Goal: Task Accomplishment & Management: Manage account settings

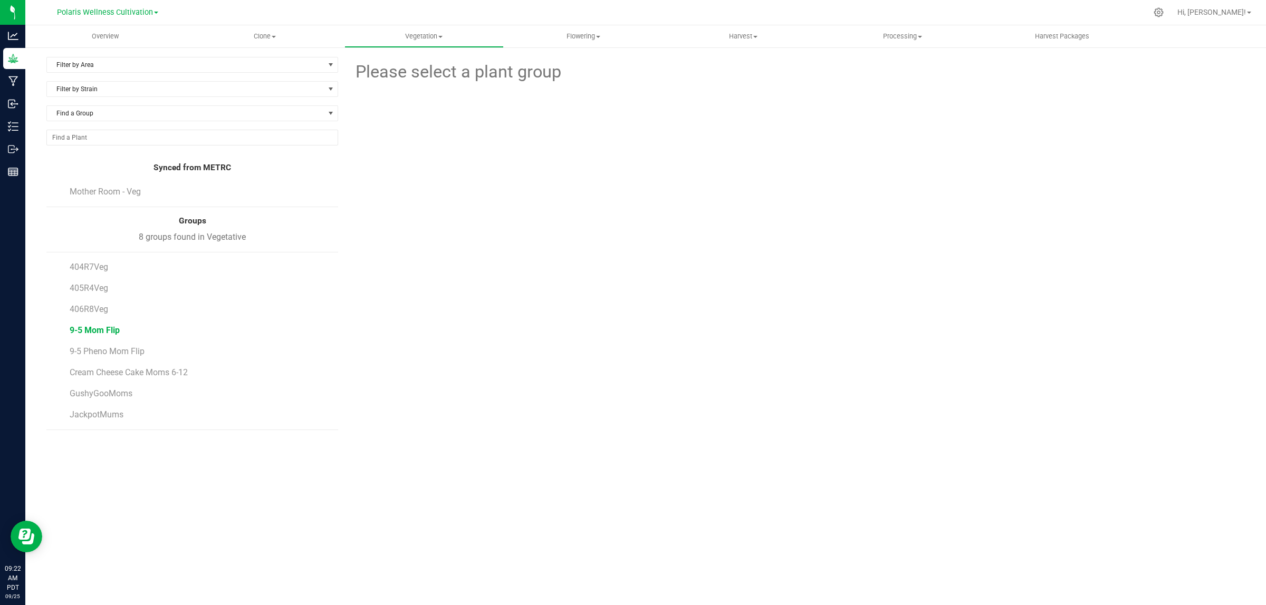
click at [98, 329] on span "9-5 Mom Flip" at bounding box center [95, 330] width 50 height 10
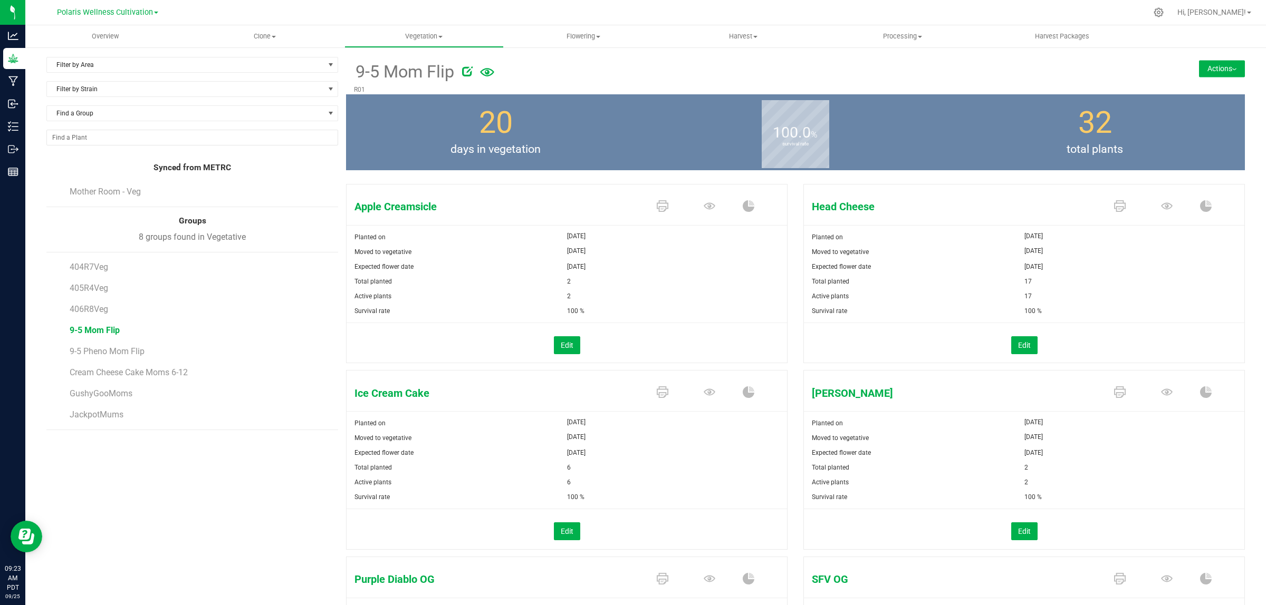
click at [1207, 71] on button "Actions" at bounding box center [1222, 68] width 46 height 17
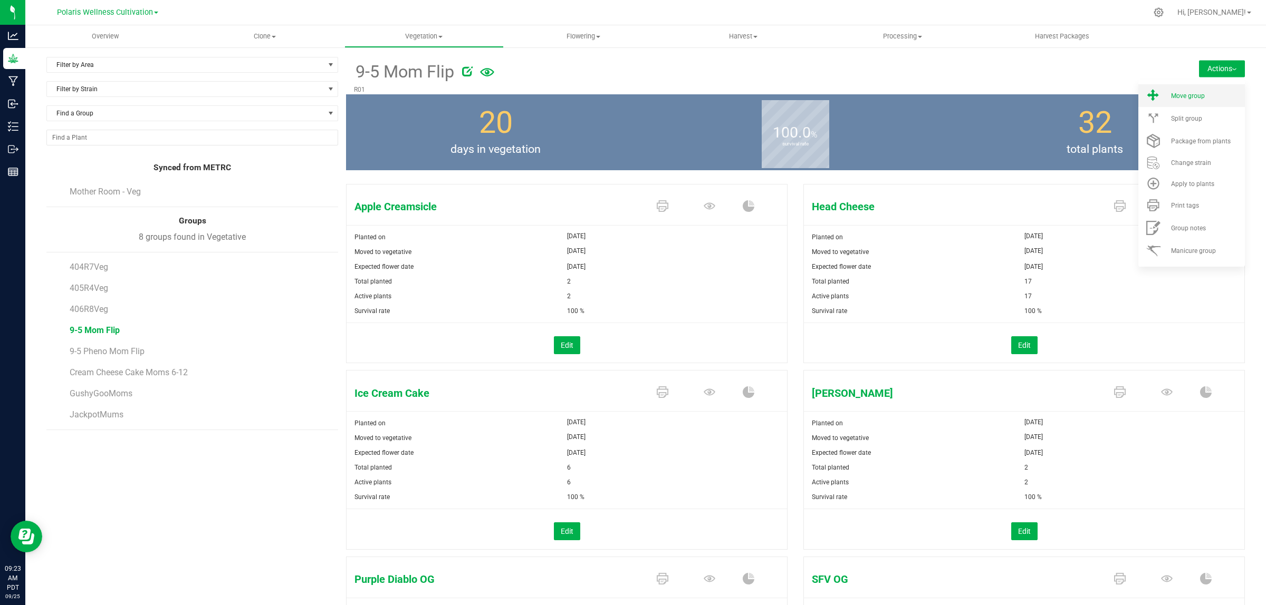
click at [1188, 92] on span "Move group" at bounding box center [1188, 95] width 34 height 7
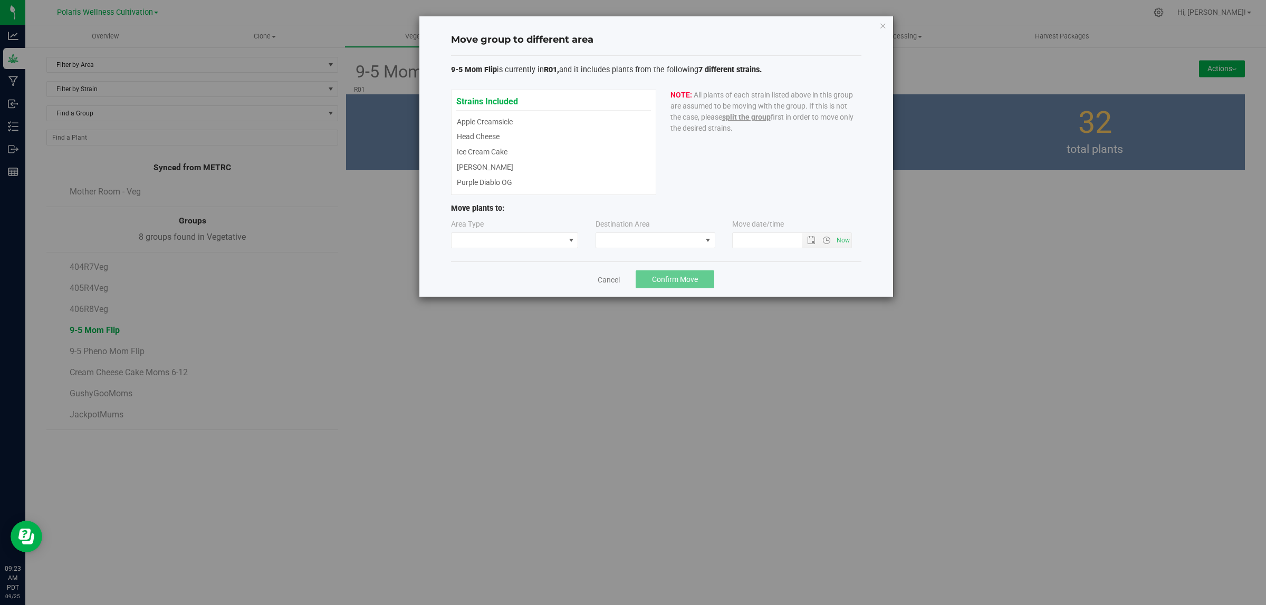
type input "[DATE] 9:23 AM"
click at [494, 239] on span at bounding box center [507, 240] width 113 height 15
click at [491, 254] on li "Vegetative" at bounding box center [514, 261] width 127 height 18
click at [640, 248] on span at bounding box center [648, 240] width 105 height 15
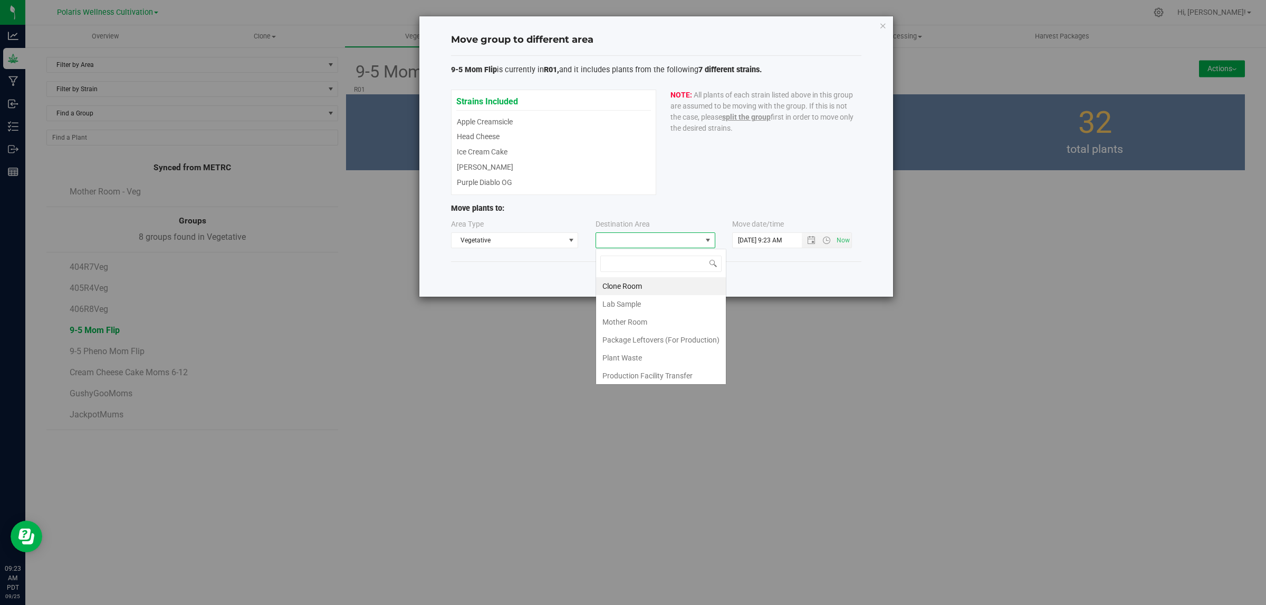
scroll to position [16, 120]
click at [639, 322] on li "Mother Room" at bounding box center [661, 322] width 130 height 18
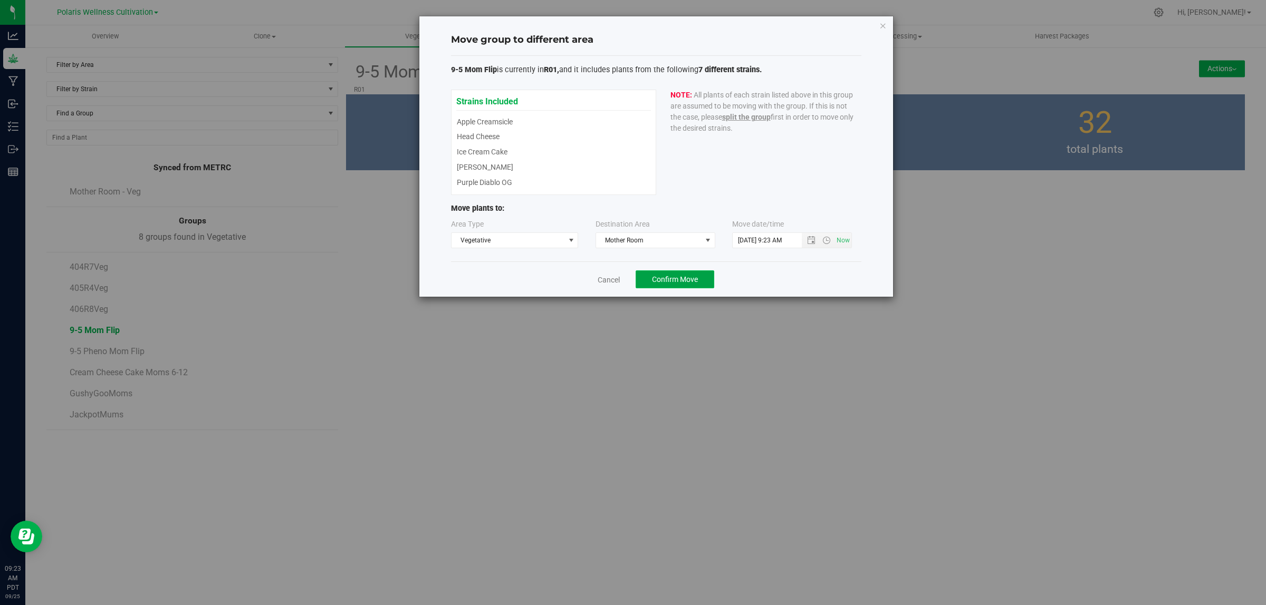
click at [687, 281] on span "Confirm Move" at bounding box center [675, 279] width 46 height 8
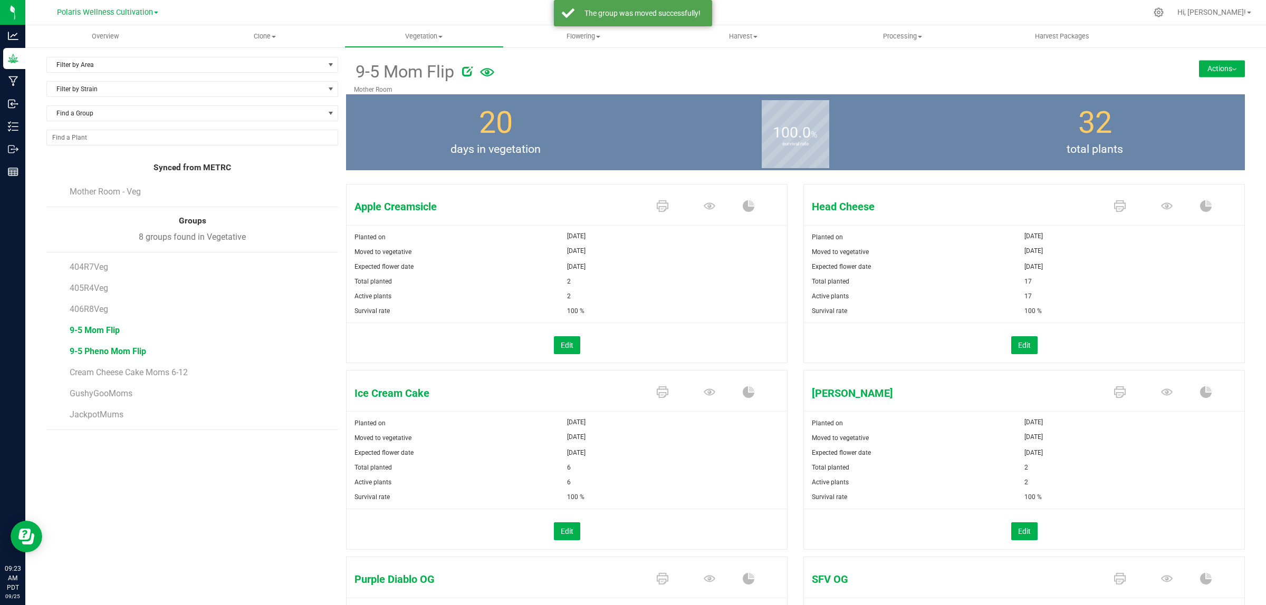
click at [116, 349] on span "9-5 Pheno Mom Flip" at bounding box center [108, 352] width 76 height 10
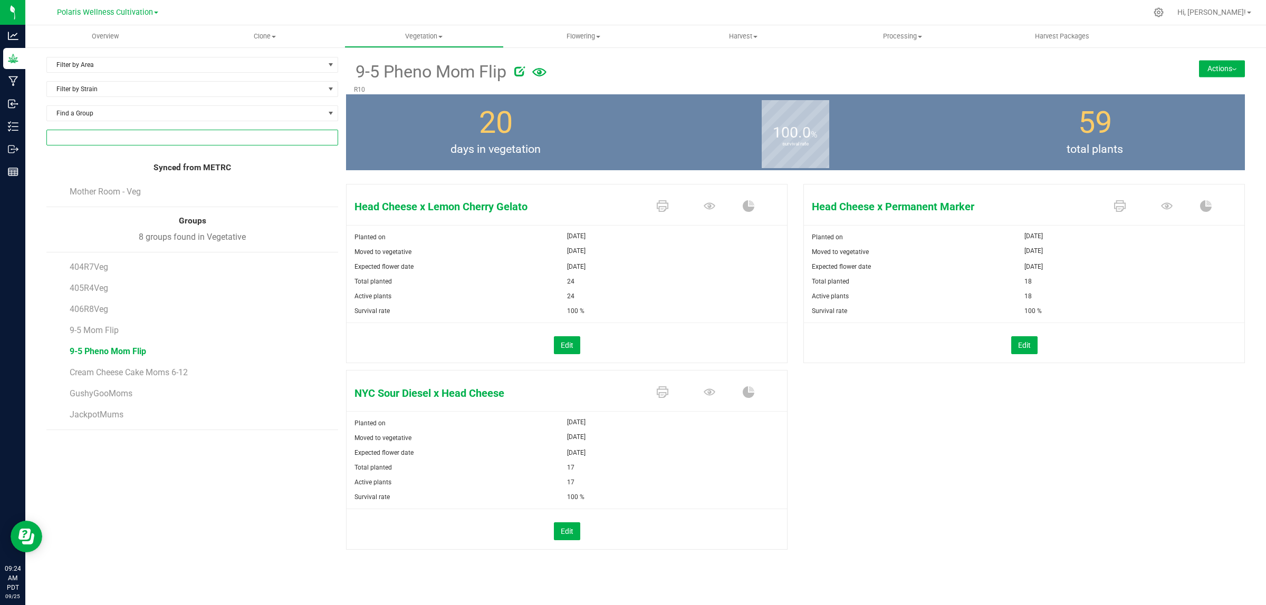
click at [195, 138] on input "NO DATA FOUND" at bounding box center [192, 137] width 291 height 15
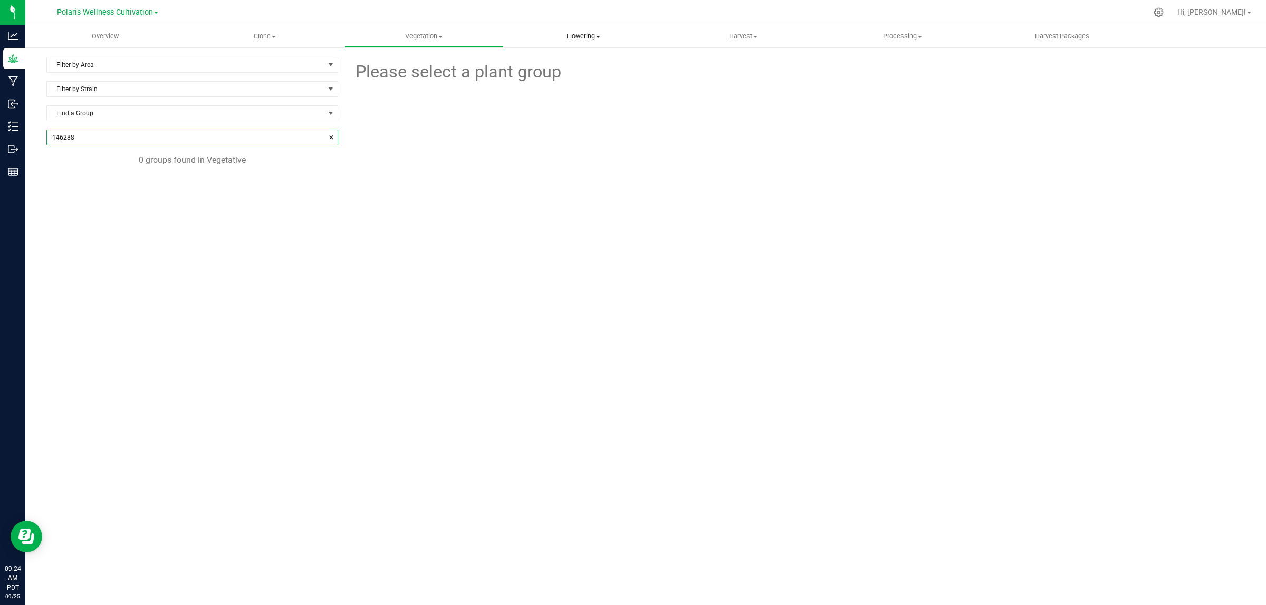
type input "146288"
click at [583, 35] on span "Flowering" at bounding box center [583, 36] width 158 height 9
click at [420, 33] on span "Vegetation" at bounding box center [424, 36] width 158 height 9
click at [390, 75] on span "Veg plants" at bounding box center [376, 76] width 65 height 9
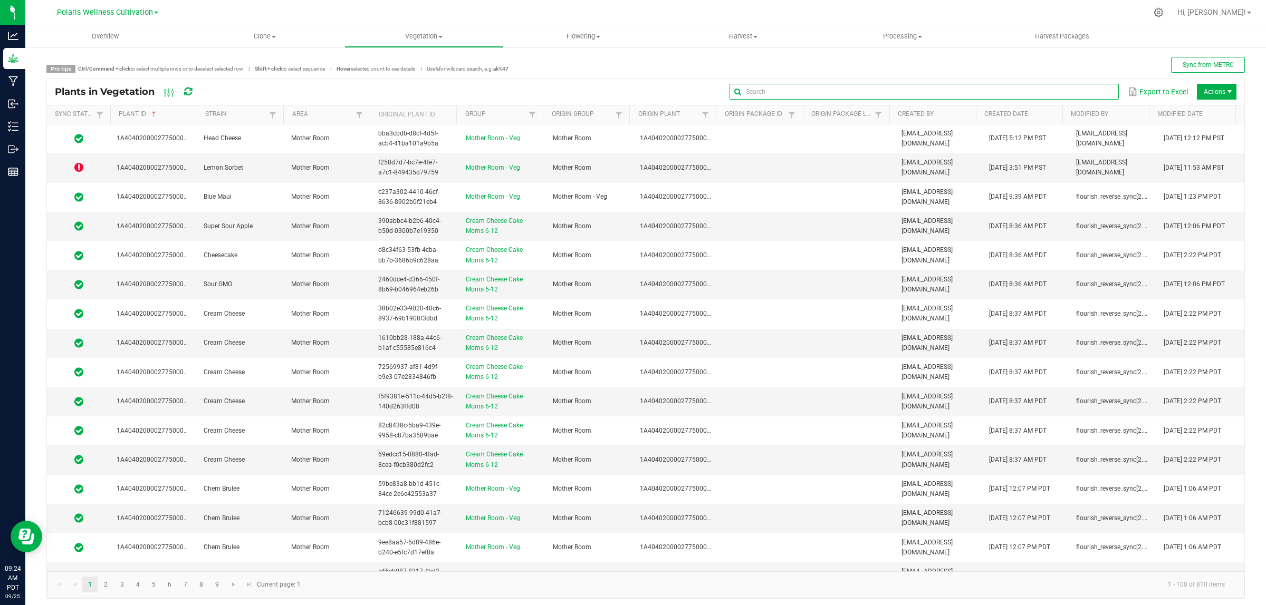
click at [1093, 90] on global-search-input-ngx at bounding box center [923, 91] width 389 height 7
type input "146288"
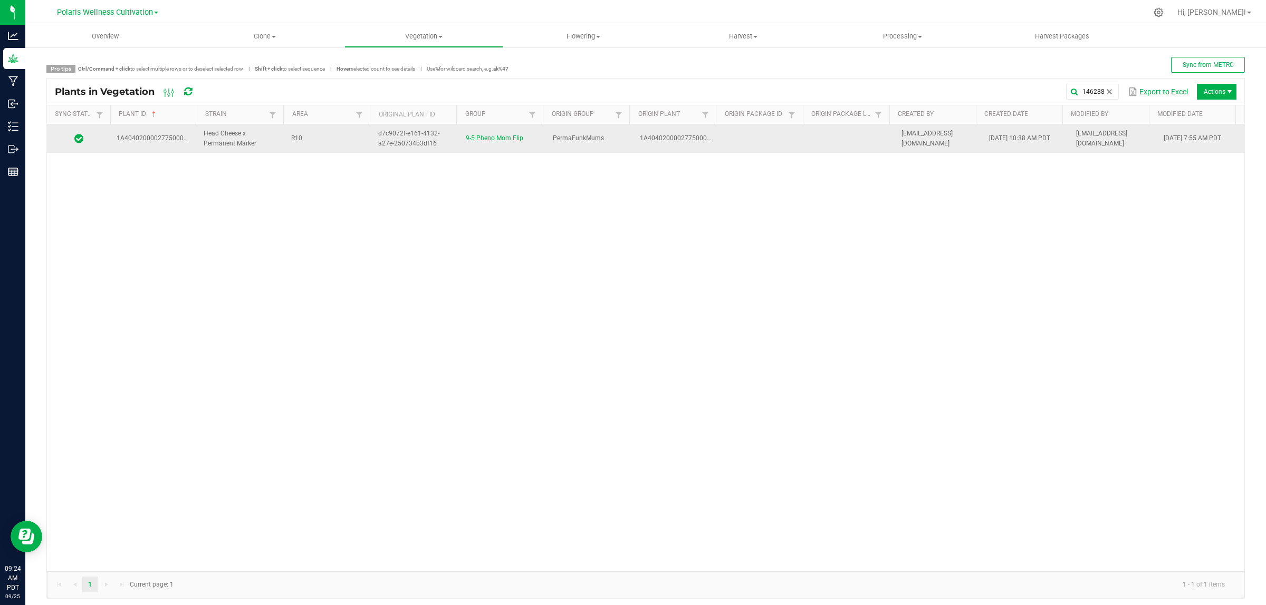
click at [572, 140] on span "PermaFunkMums" at bounding box center [578, 137] width 51 height 7
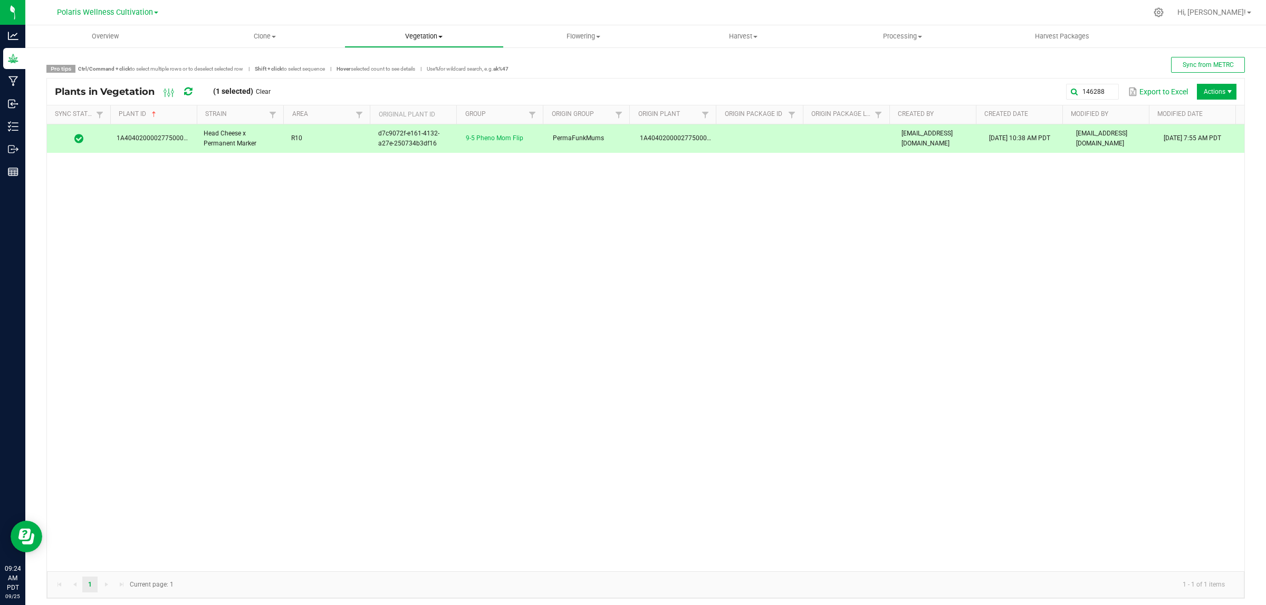
click at [417, 33] on span "Vegetation" at bounding box center [424, 36] width 158 height 9
click at [392, 60] on span "Veg groups" at bounding box center [377, 63] width 67 height 9
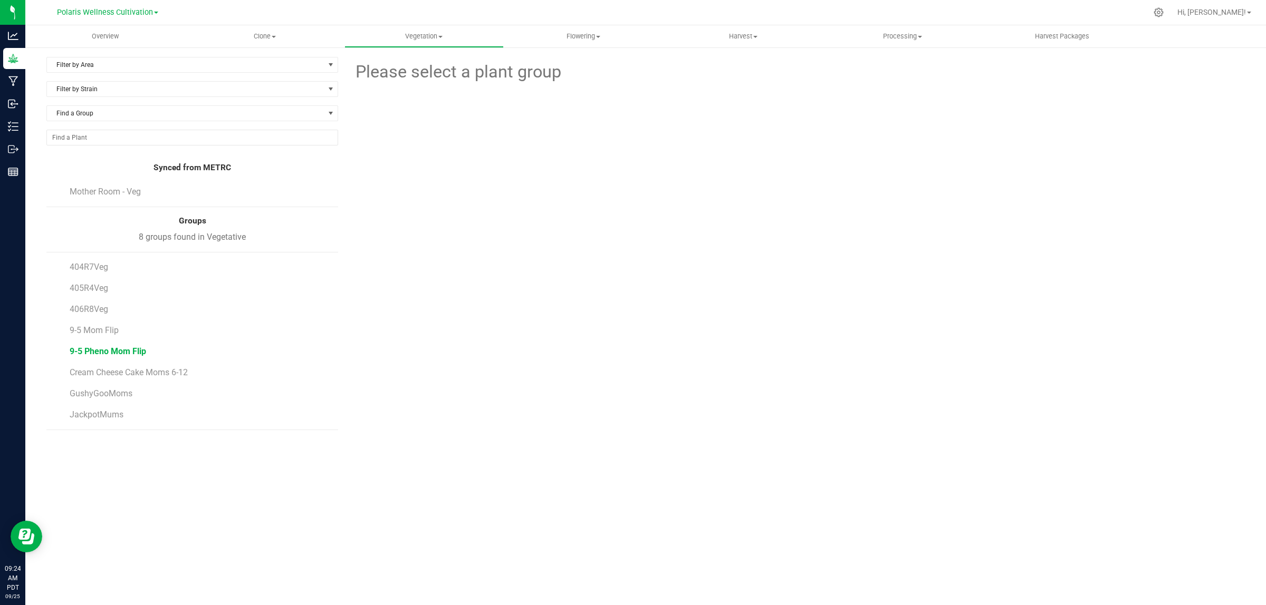
click at [122, 348] on span "9-5 Pheno Mom Flip" at bounding box center [108, 352] width 76 height 10
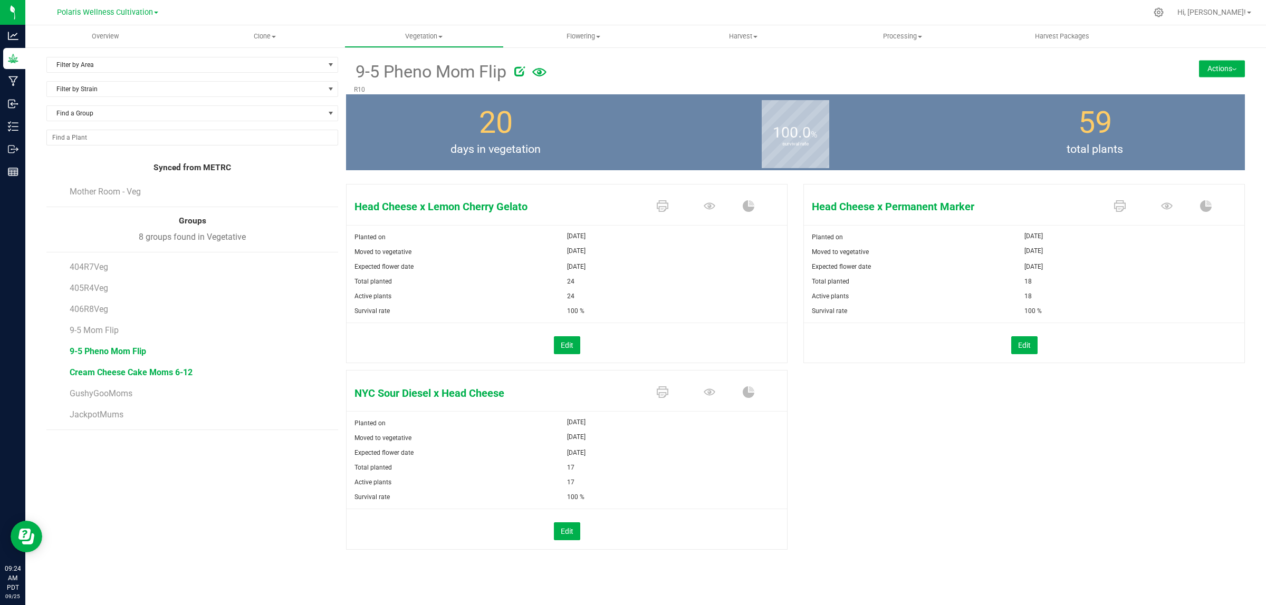
click at [119, 373] on span "Cream Cheese Cake Moms 6-12" at bounding box center [131, 373] width 123 height 10
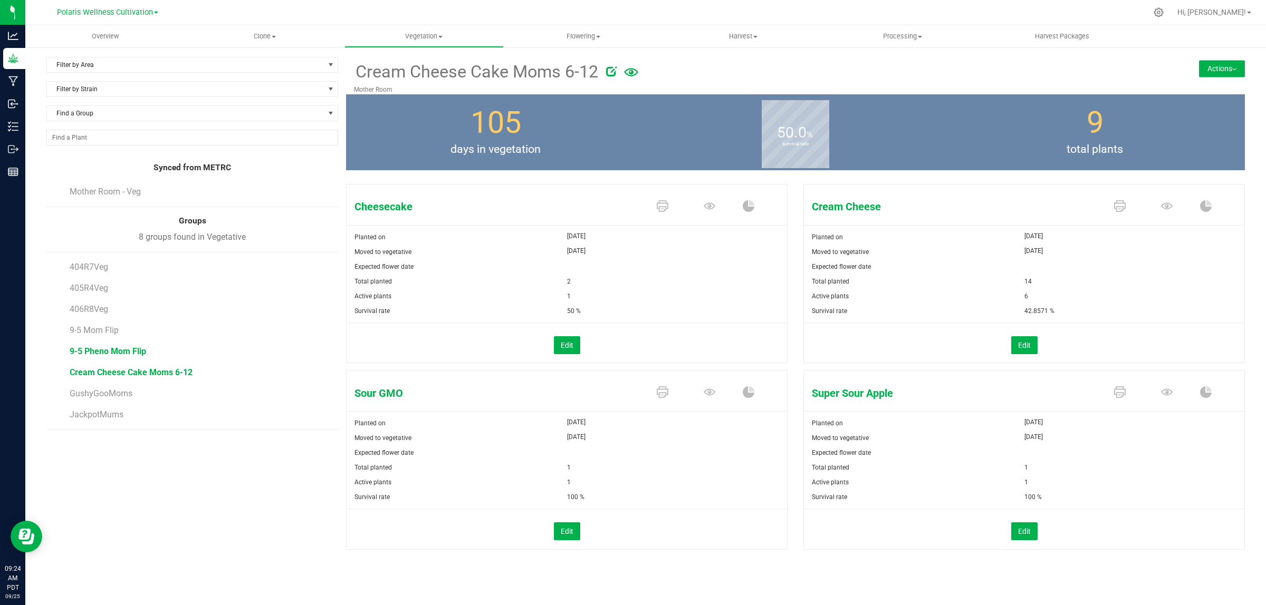
click at [126, 353] on span "9-5 Pheno Mom Flip" at bounding box center [108, 352] width 76 height 10
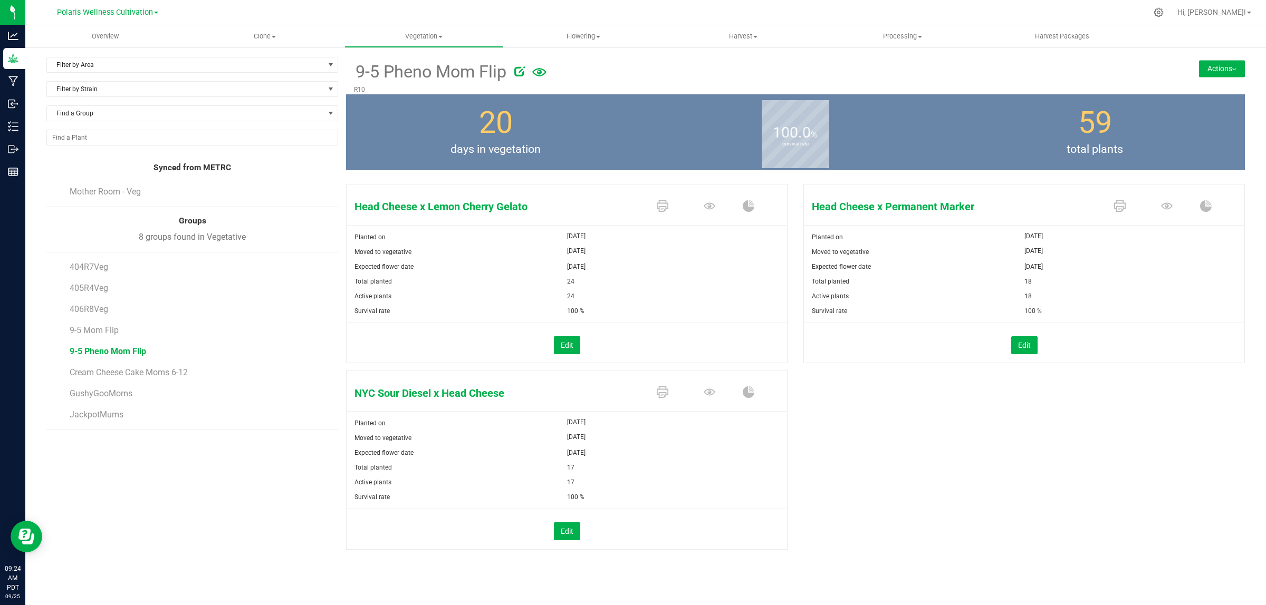
click at [1224, 71] on button "Actions" at bounding box center [1222, 68] width 46 height 17
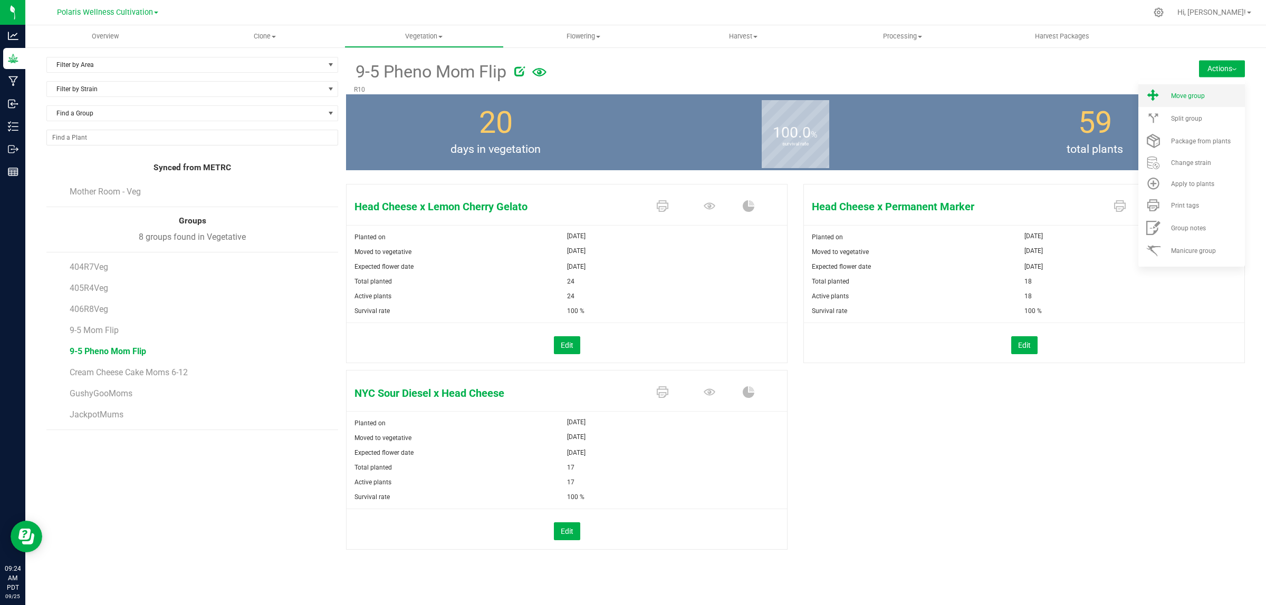
click at [1206, 93] on div "Move group" at bounding box center [1207, 95] width 72 height 7
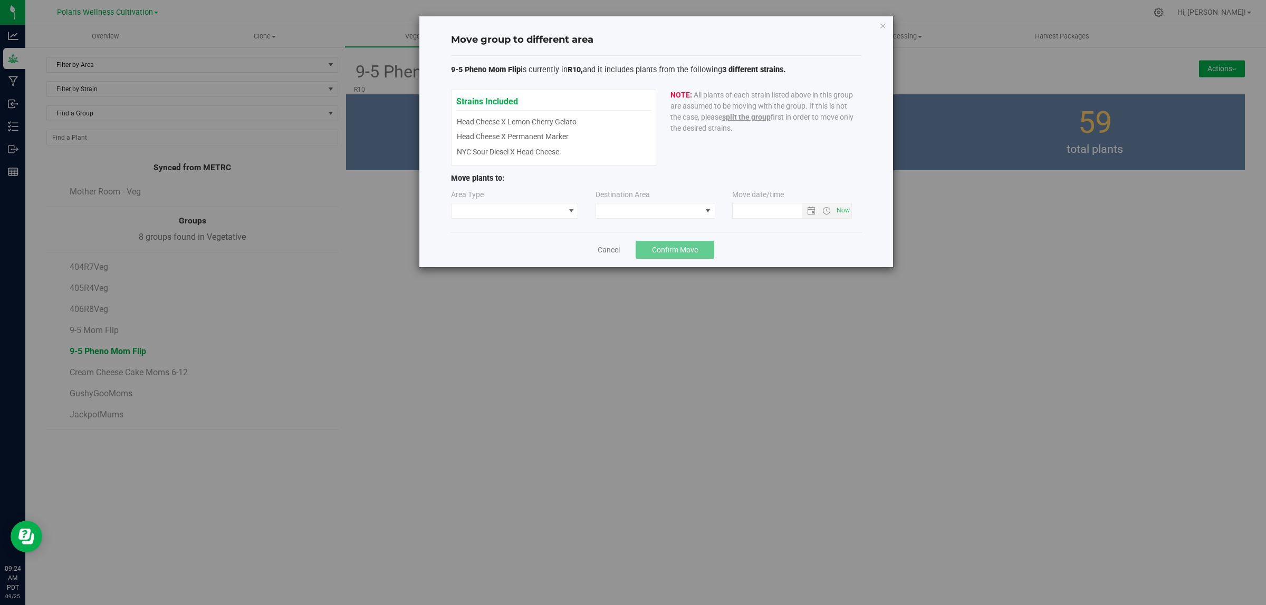
type input "[DATE] 9:24 AM"
click at [534, 209] on span at bounding box center [507, 211] width 113 height 15
click at [488, 252] on li "Mother" at bounding box center [514, 249] width 127 height 18
click at [614, 204] on span at bounding box center [648, 211] width 105 height 15
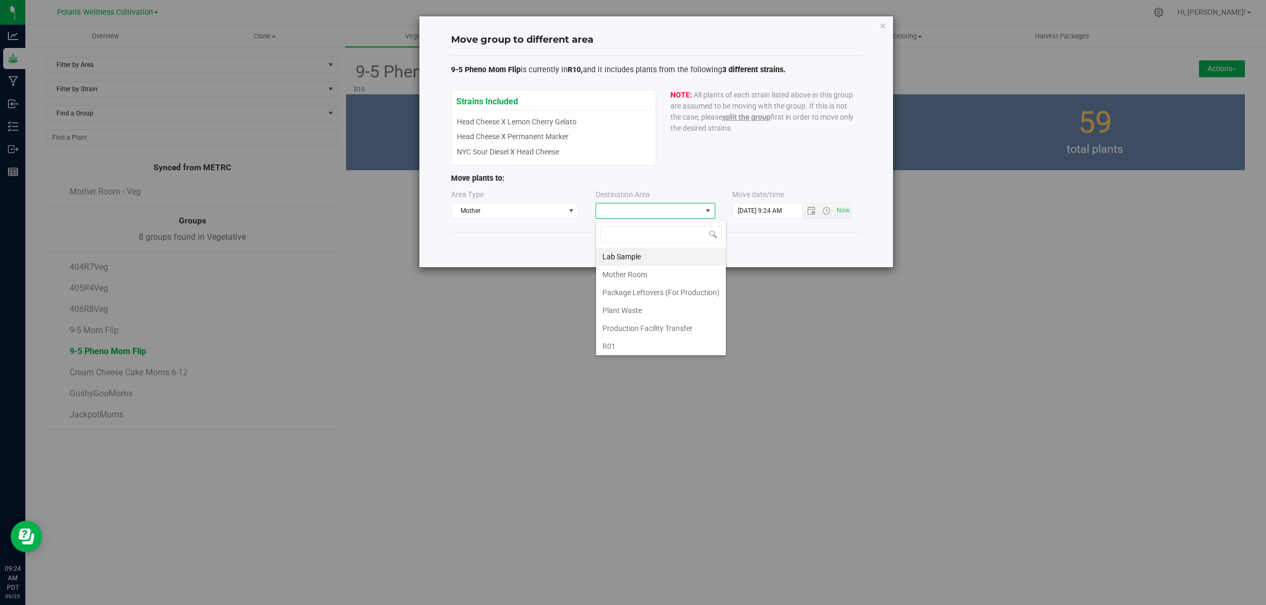
scroll to position [16, 120]
click at [633, 275] on li "Mother Room" at bounding box center [661, 275] width 130 height 18
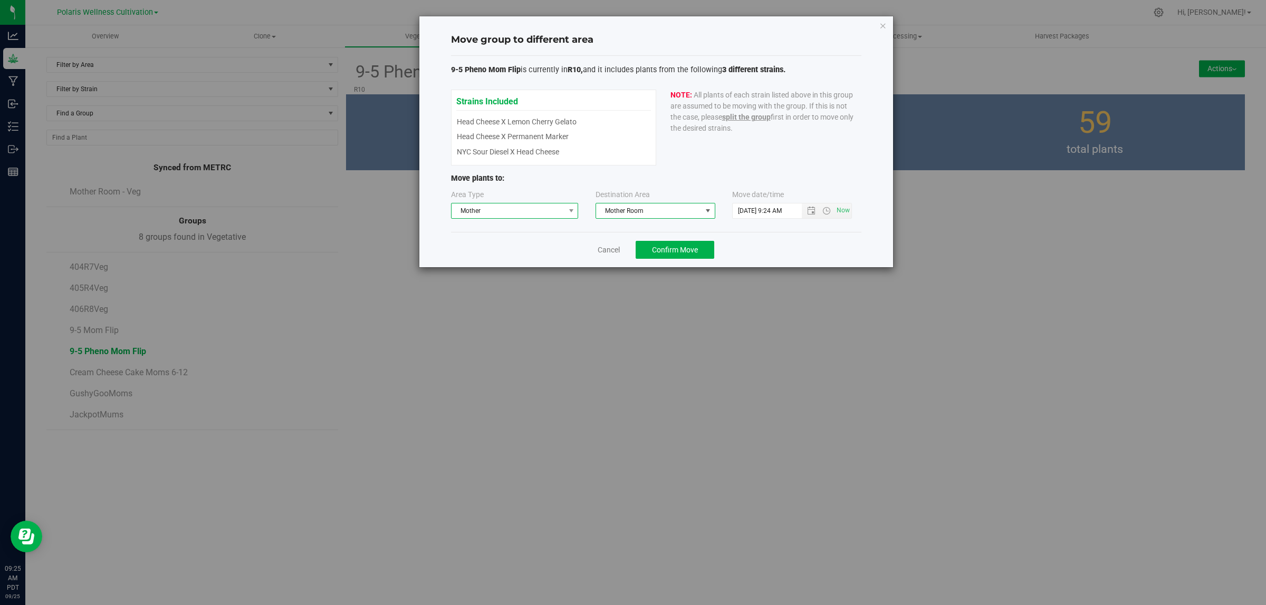
click at [542, 209] on span "Mother" at bounding box center [507, 211] width 113 height 15
click at [521, 233] on li "Vegetative" at bounding box center [514, 231] width 127 height 18
click at [655, 212] on span at bounding box center [648, 211] width 105 height 15
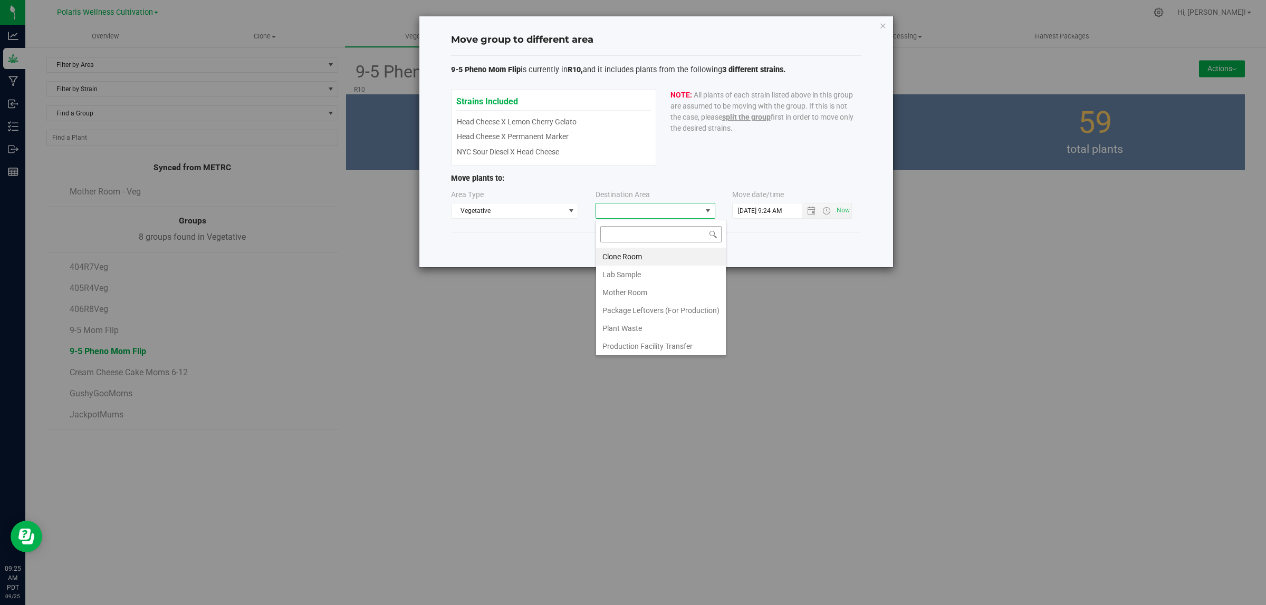
scroll to position [16, 120]
click at [633, 288] on li "Mother Room" at bounding box center [661, 293] width 130 height 18
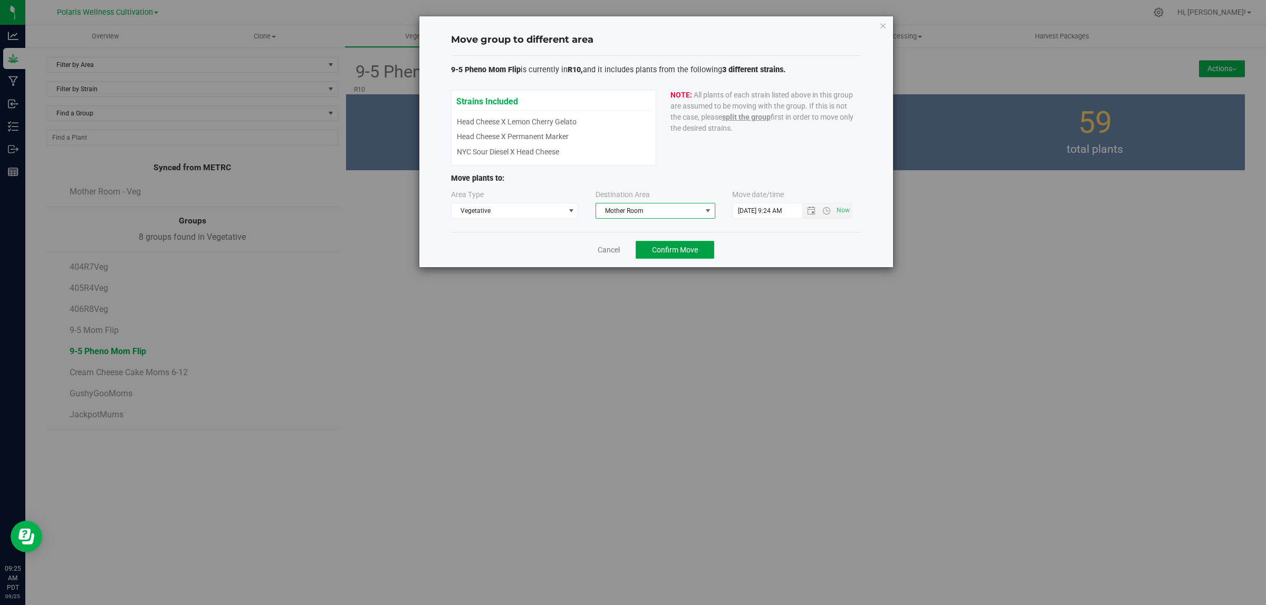
click at [679, 249] on span "Confirm Move" at bounding box center [675, 250] width 46 height 8
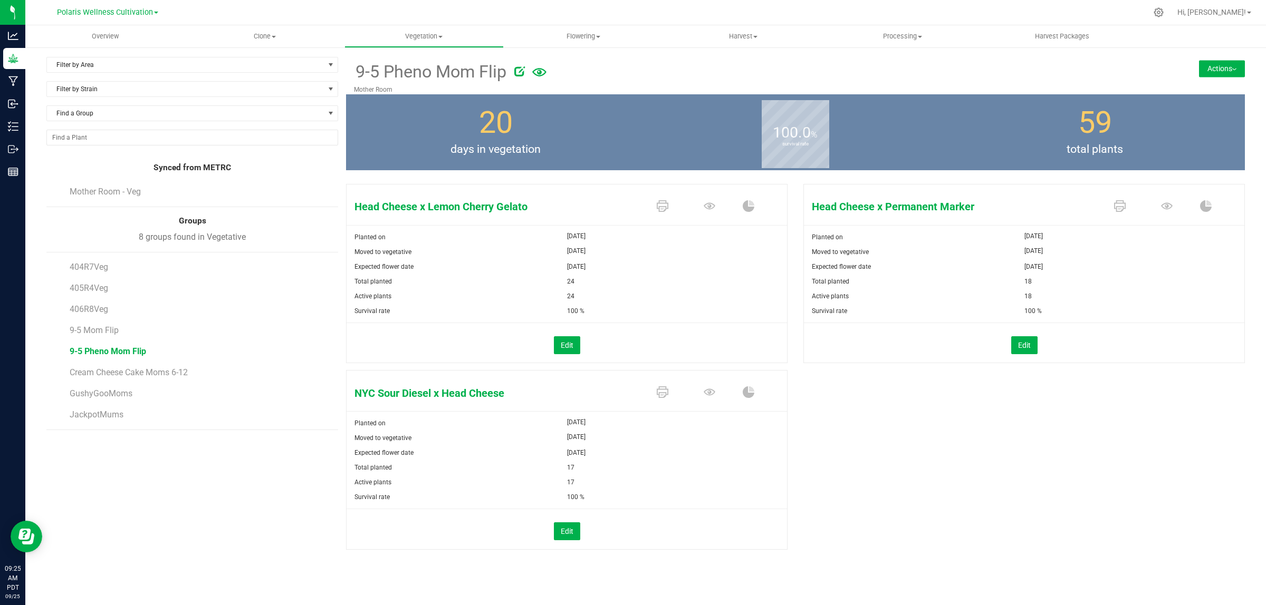
click at [1209, 66] on button "Actions" at bounding box center [1222, 68] width 46 height 17
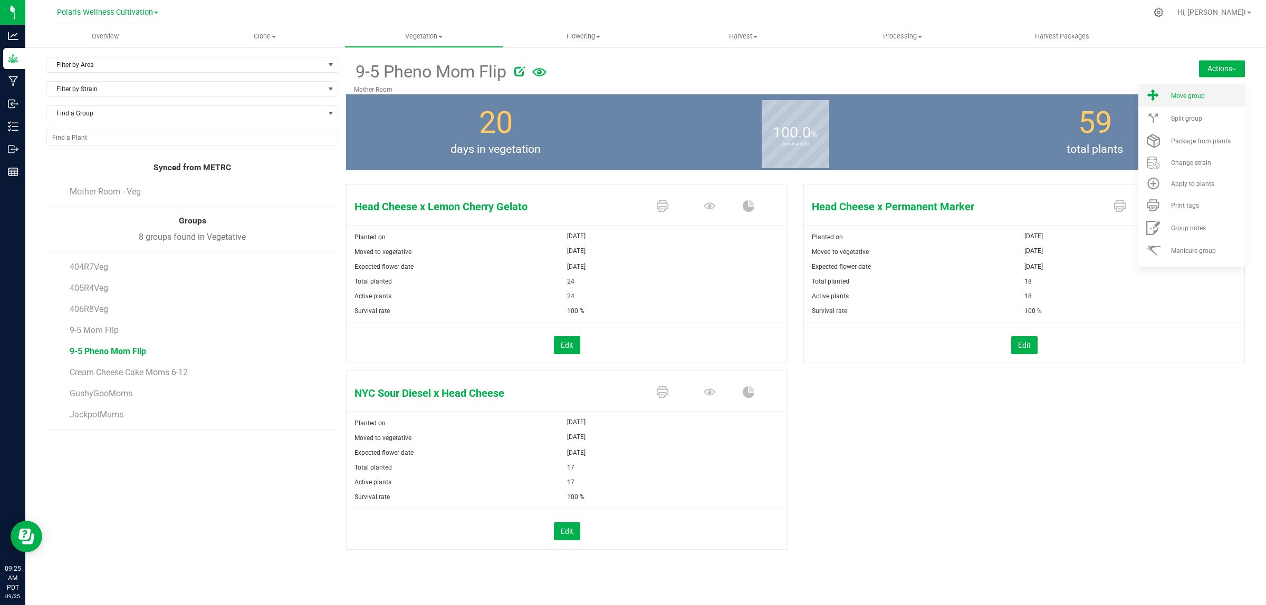
click at [1187, 95] on span "Move group" at bounding box center [1188, 95] width 34 height 7
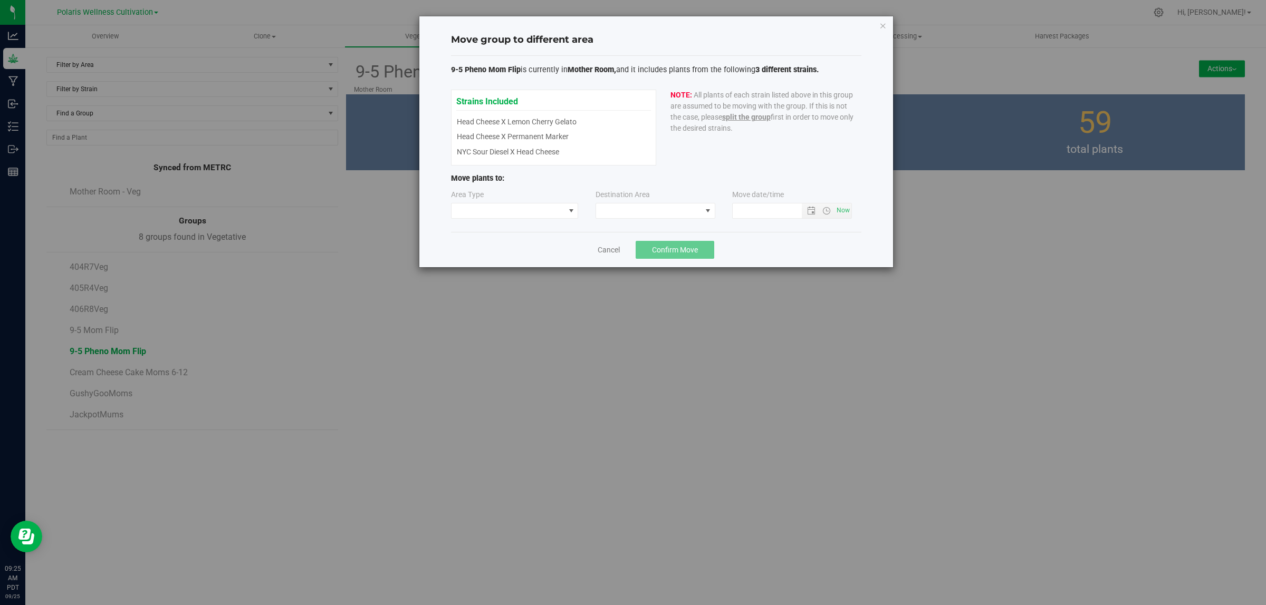
type input "[DATE] 9:25 AM"
click at [521, 210] on span at bounding box center [507, 211] width 113 height 15
click at [479, 248] on li "Mother" at bounding box center [514, 249] width 127 height 18
click at [670, 209] on span at bounding box center [648, 211] width 105 height 15
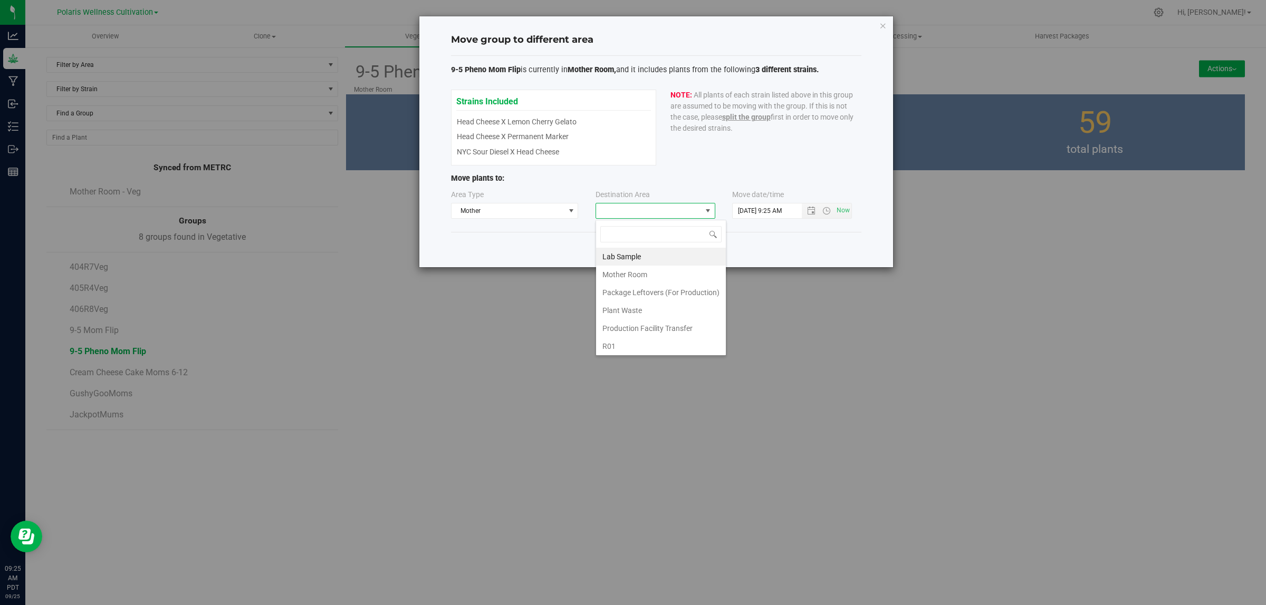
scroll to position [16, 120]
click at [654, 275] on li "Mother Room" at bounding box center [661, 275] width 130 height 18
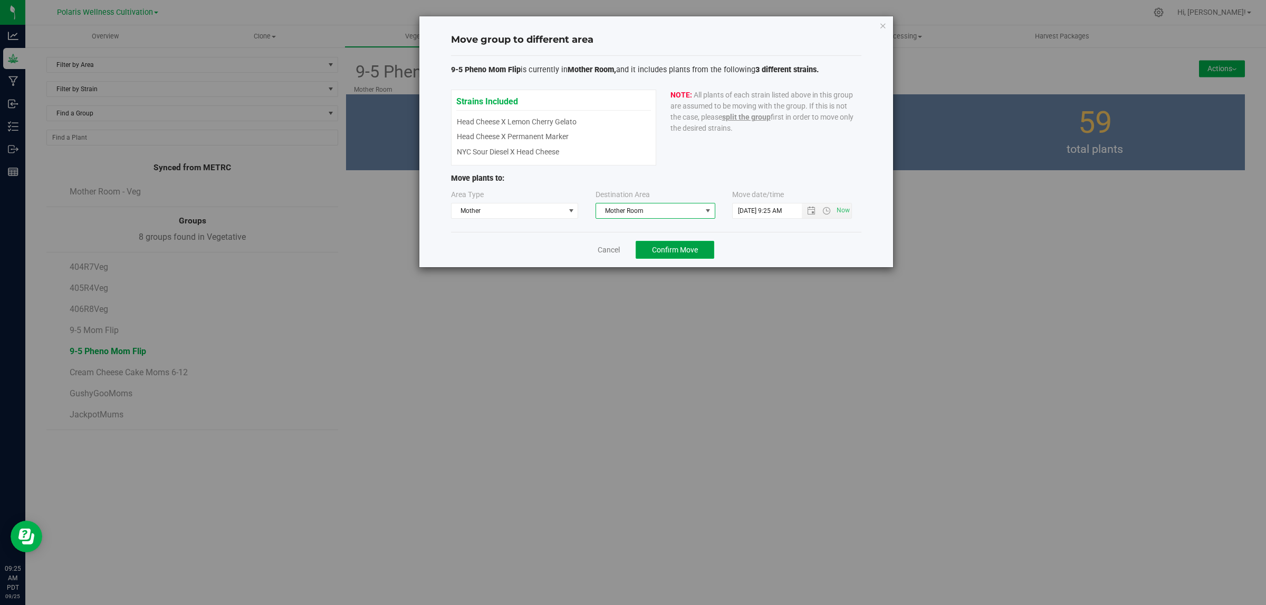
click at [678, 251] on span "Confirm Move" at bounding box center [675, 250] width 46 height 8
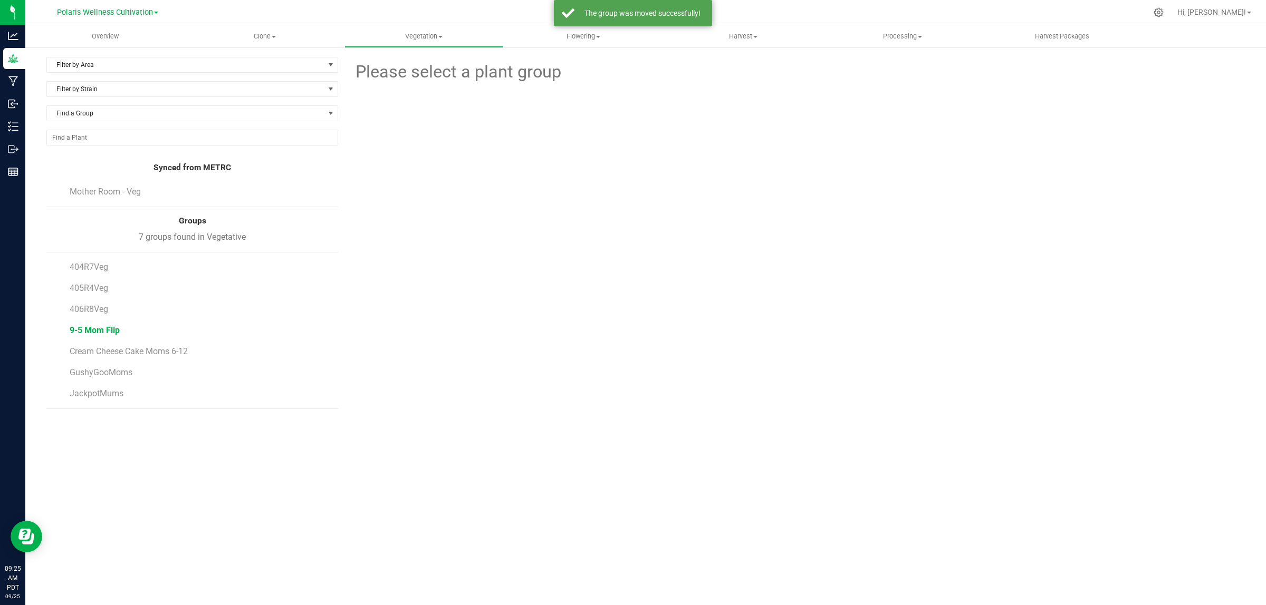
click at [114, 328] on span "9-5 Mom Flip" at bounding box center [95, 330] width 50 height 10
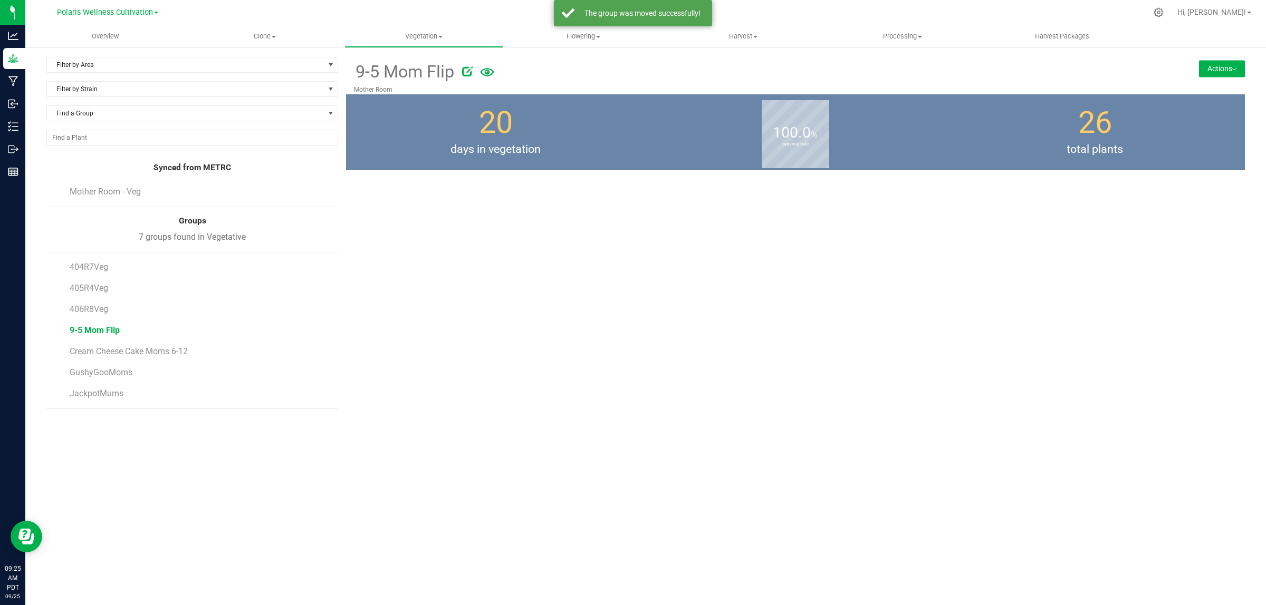
click at [1219, 69] on button "Actions" at bounding box center [1222, 68] width 46 height 17
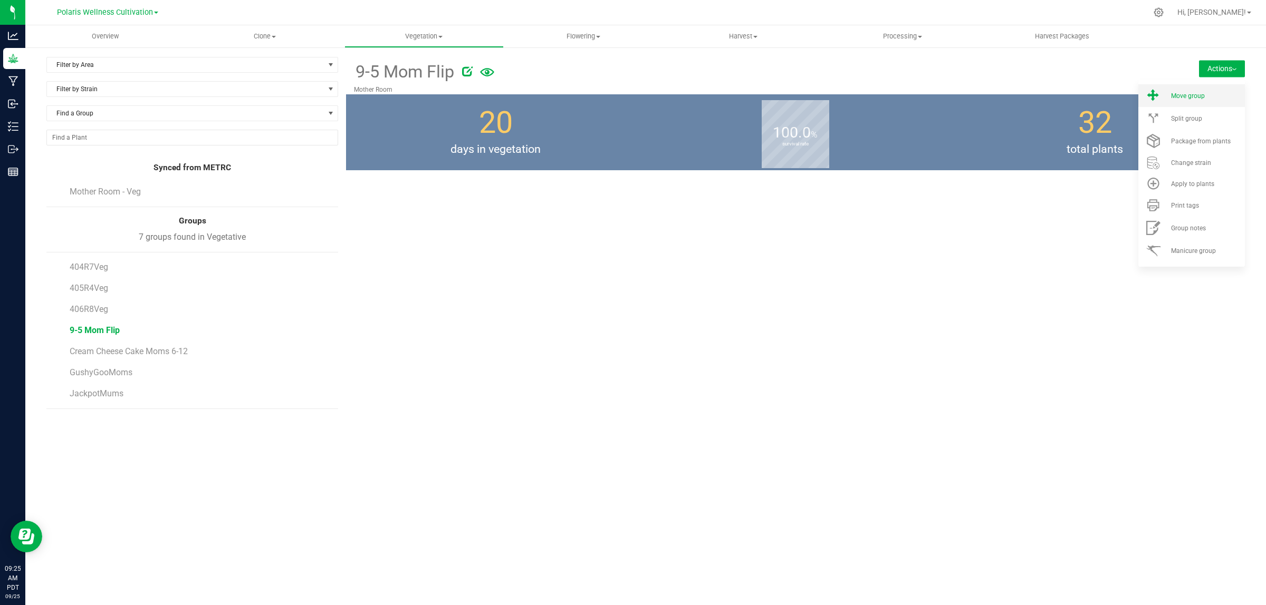
click at [1196, 97] on span "Move group" at bounding box center [1188, 95] width 34 height 7
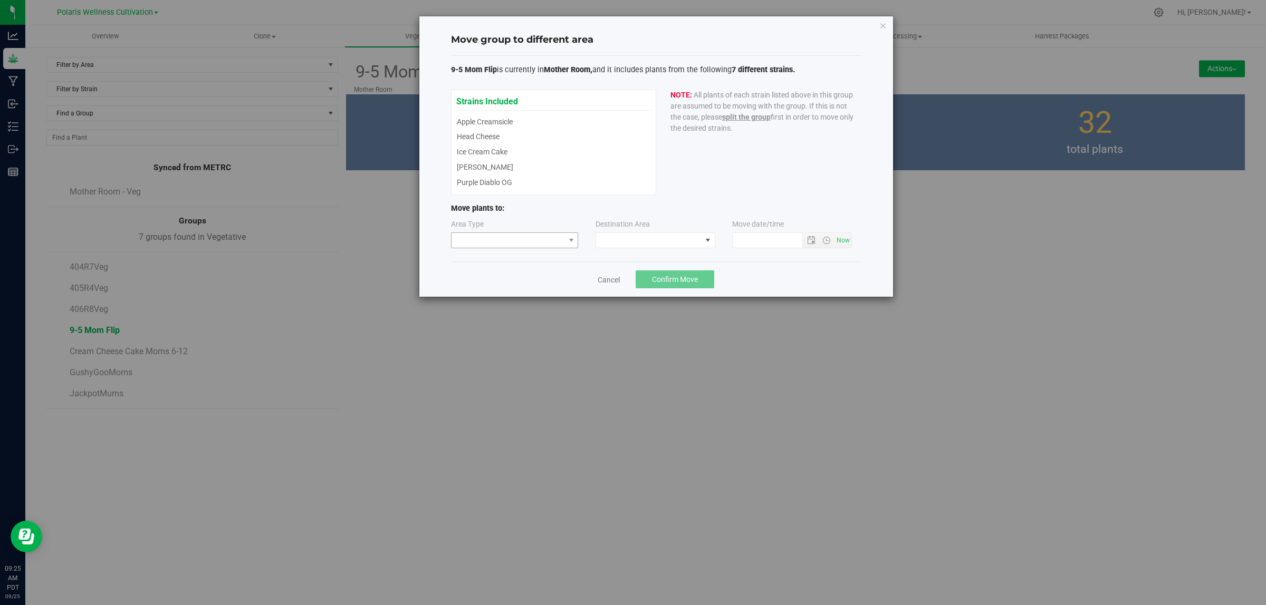
type input "[DATE] 9:25 AM"
click at [480, 238] on span at bounding box center [507, 240] width 113 height 15
click at [473, 281] on li "Mother" at bounding box center [514, 279] width 127 height 18
click at [617, 246] on span at bounding box center [648, 240] width 105 height 15
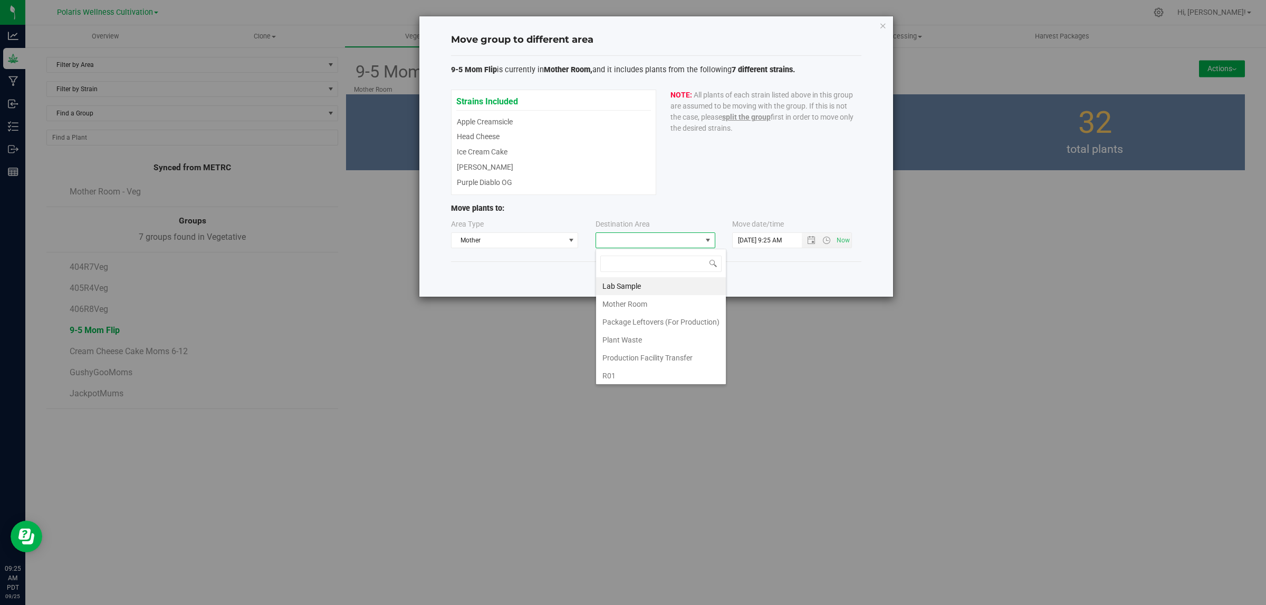
scroll to position [16, 120]
click at [625, 306] on li "Mother Room" at bounding box center [661, 304] width 130 height 18
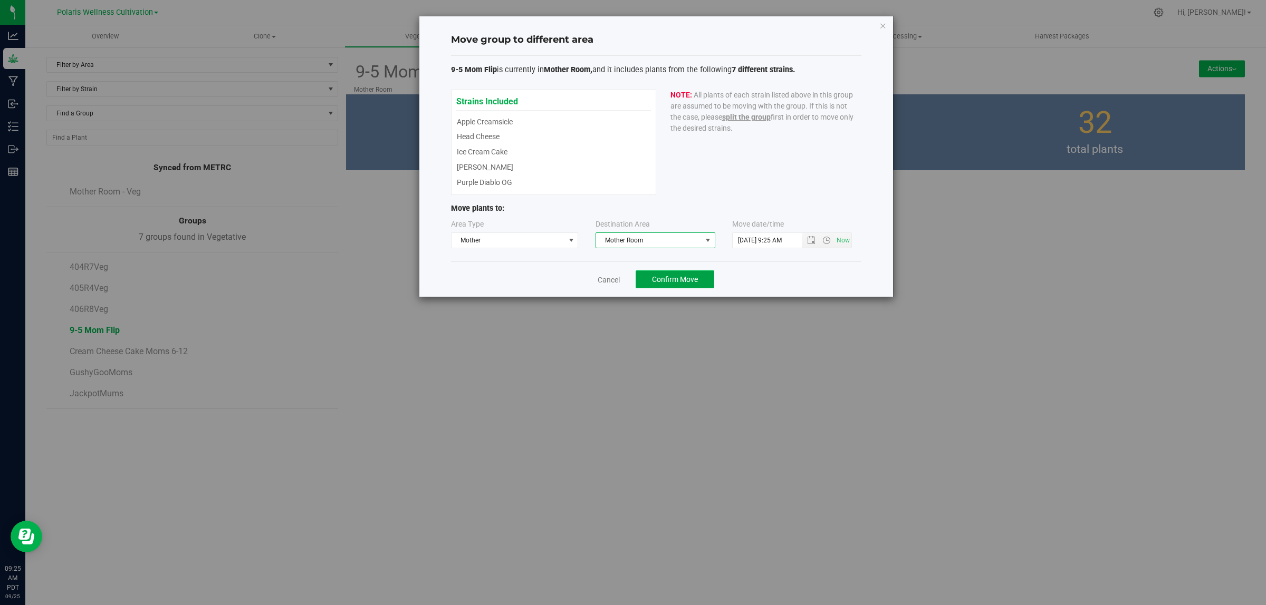
click at [694, 282] on span "Confirm Move" at bounding box center [675, 279] width 46 height 8
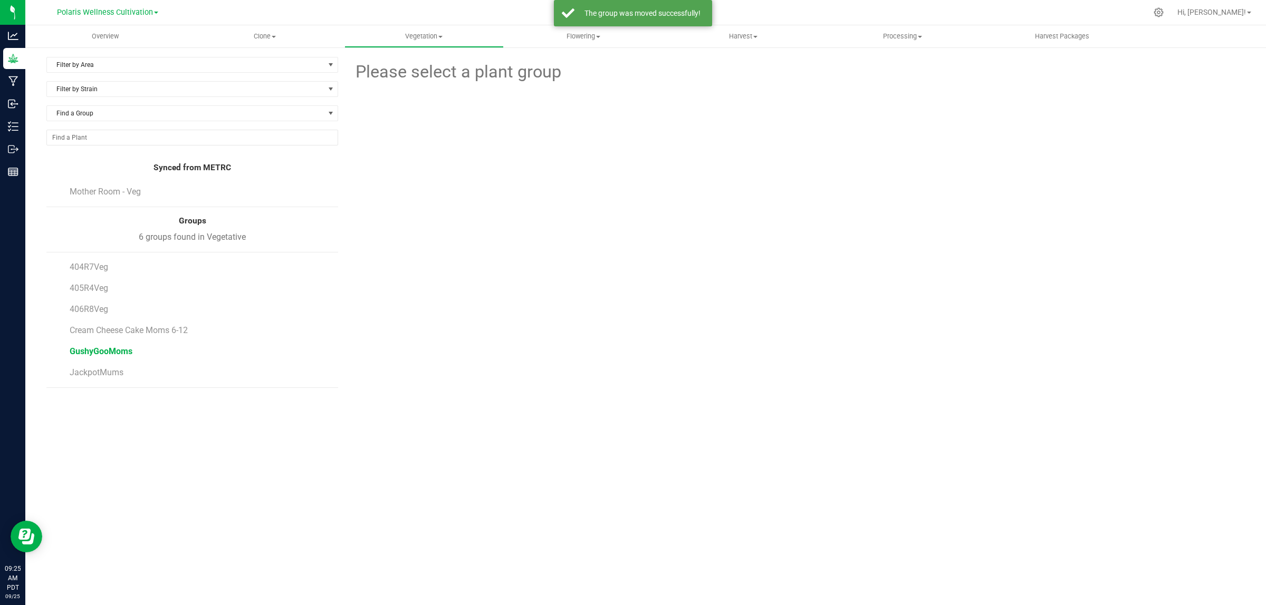
click at [114, 351] on span "GushyGooMoms" at bounding box center [101, 352] width 63 height 10
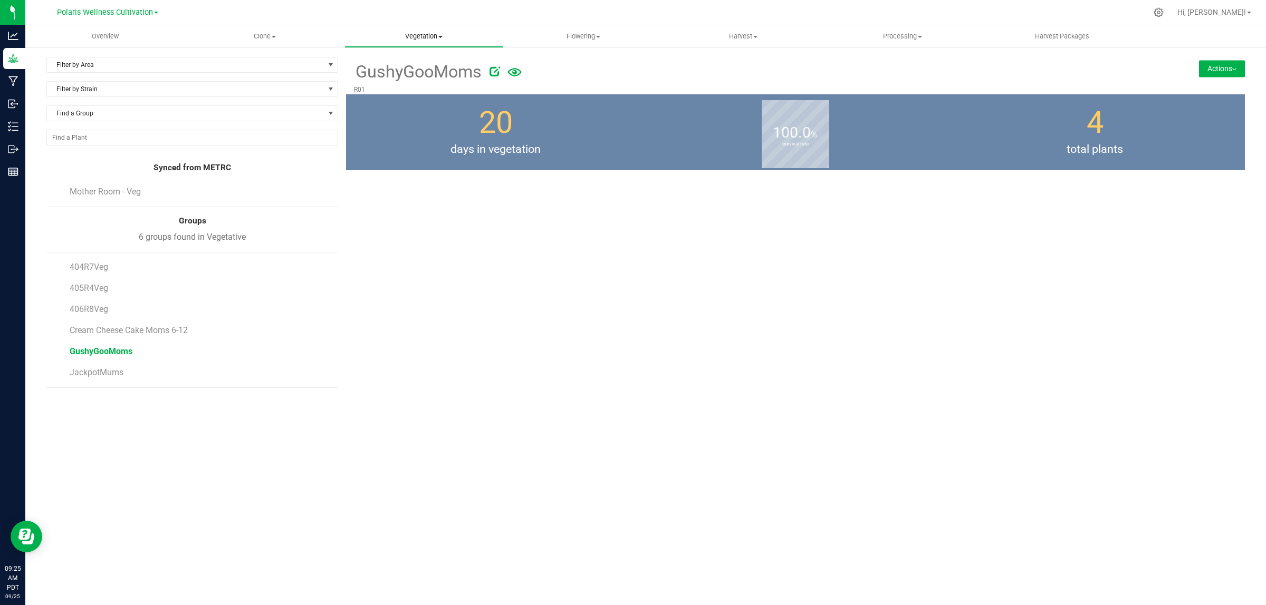
click at [435, 33] on span "Vegetation" at bounding box center [424, 36] width 158 height 9
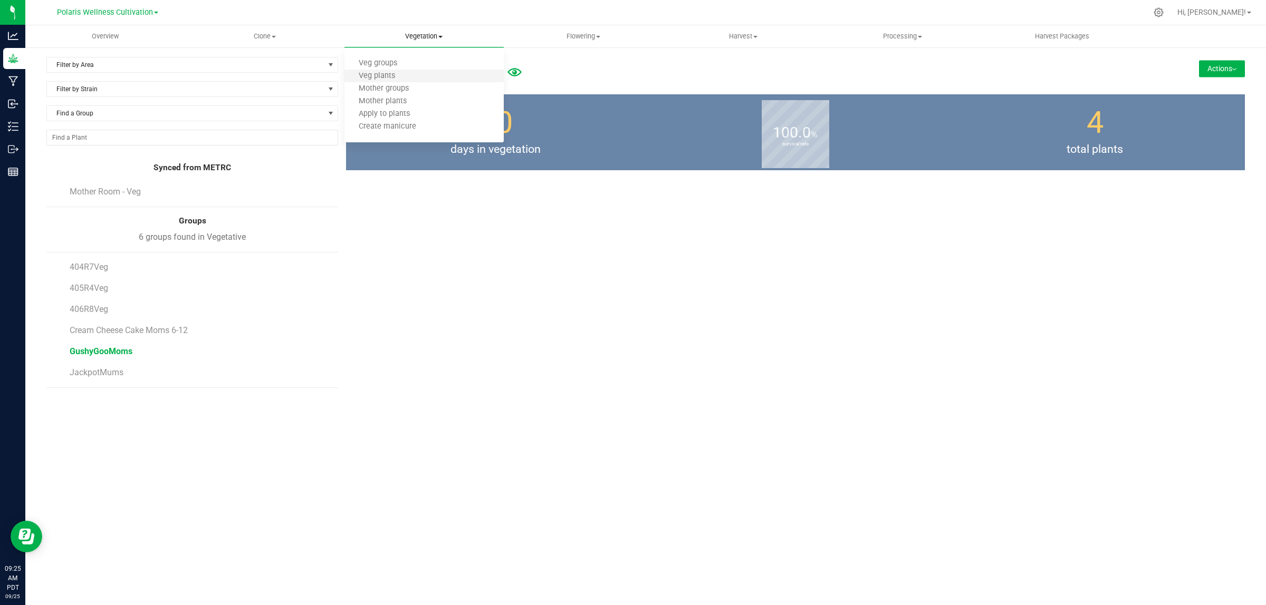
click at [418, 78] on li "Veg plants" at bounding box center [423, 76] width 159 height 13
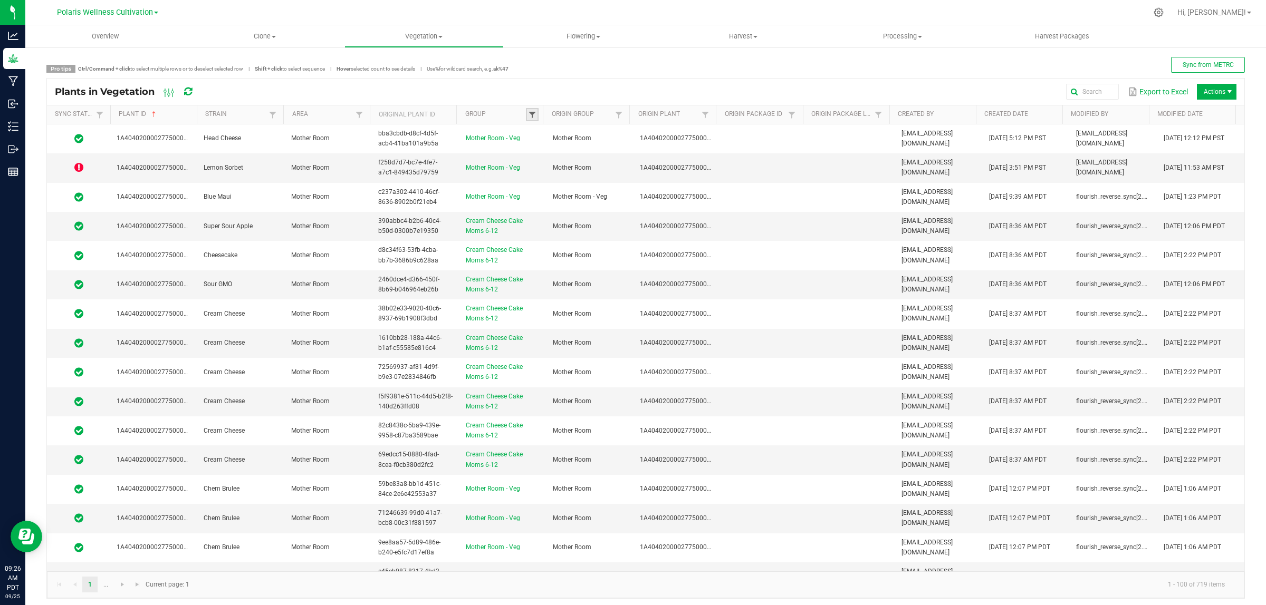
click at [529, 112] on span at bounding box center [532, 115] width 8 height 8
click at [578, 148] on li "GushyGooMoms" at bounding box center [597, 144] width 136 height 14
checkbox input "true"
click at [652, 241] on button "Filter" at bounding box center [636, 246] width 69 height 23
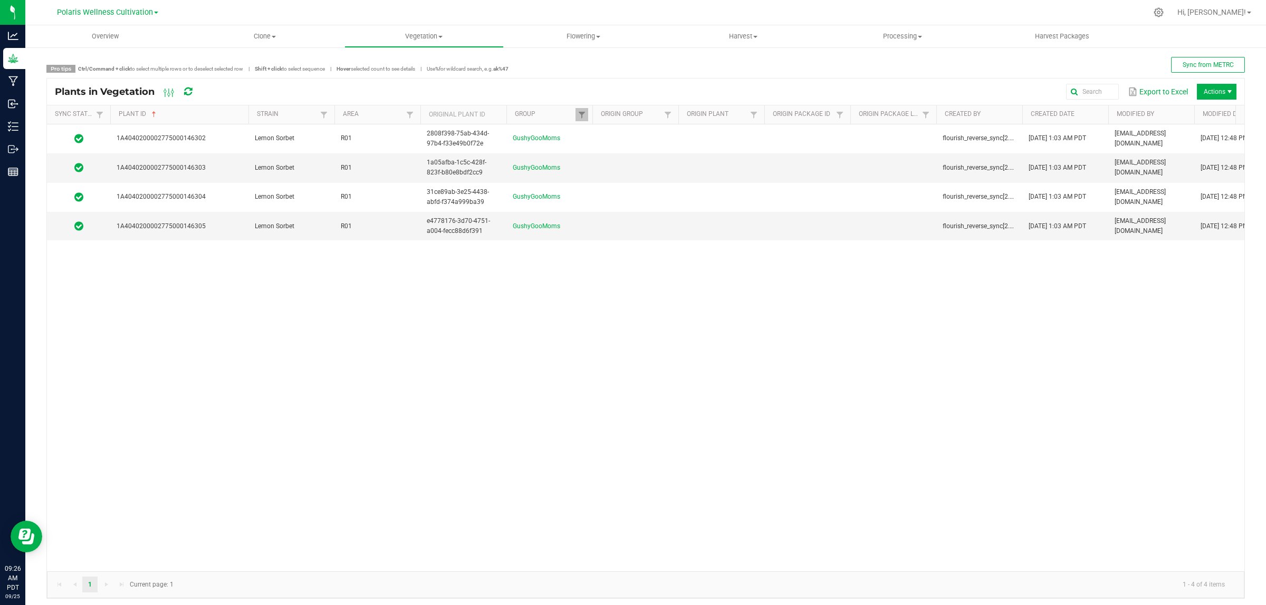
click at [246, 111] on span at bounding box center [246, 197] width 3 height 184
click at [1213, 91] on span "Actions" at bounding box center [1217, 92] width 40 height 16
click at [833, 77] on div "Pro tips Ctrl/Command + click to select multiple rows or to deselect selected r…" at bounding box center [645, 328] width 1198 height 542
click at [413, 35] on span "Vegetation" at bounding box center [424, 36] width 158 height 9
click at [387, 62] on span "Veg groups" at bounding box center [377, 63] width 67 height 9
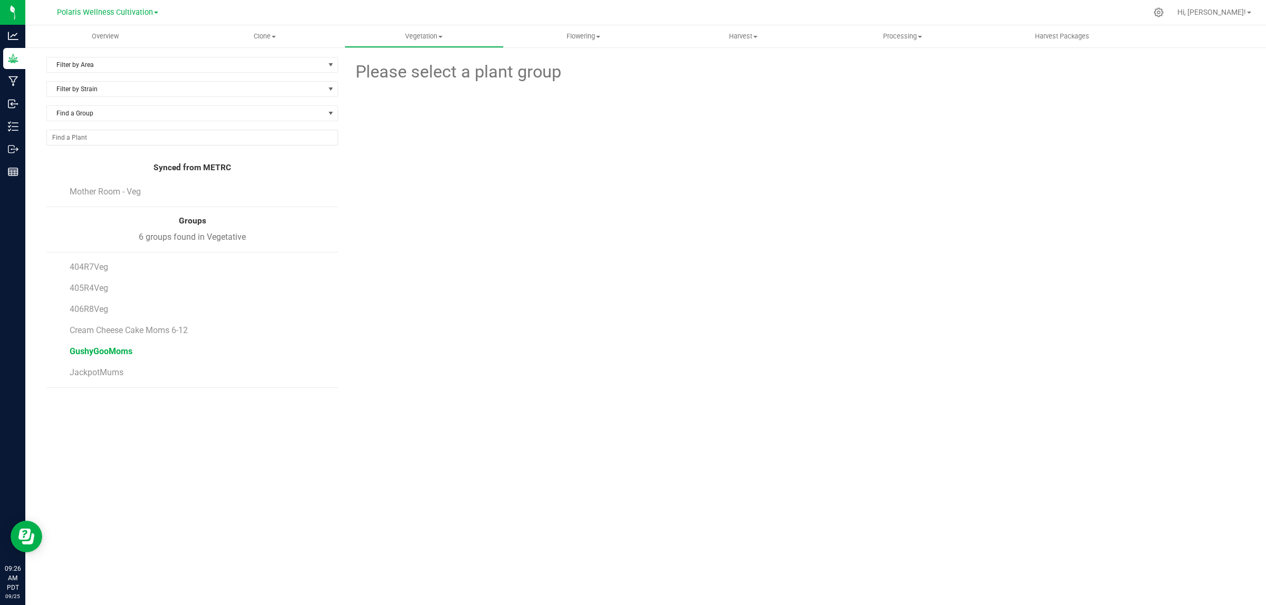
click at [112, 351] on span "GushyGooMoms" at bounding box center [101, 352] width 63 height 10
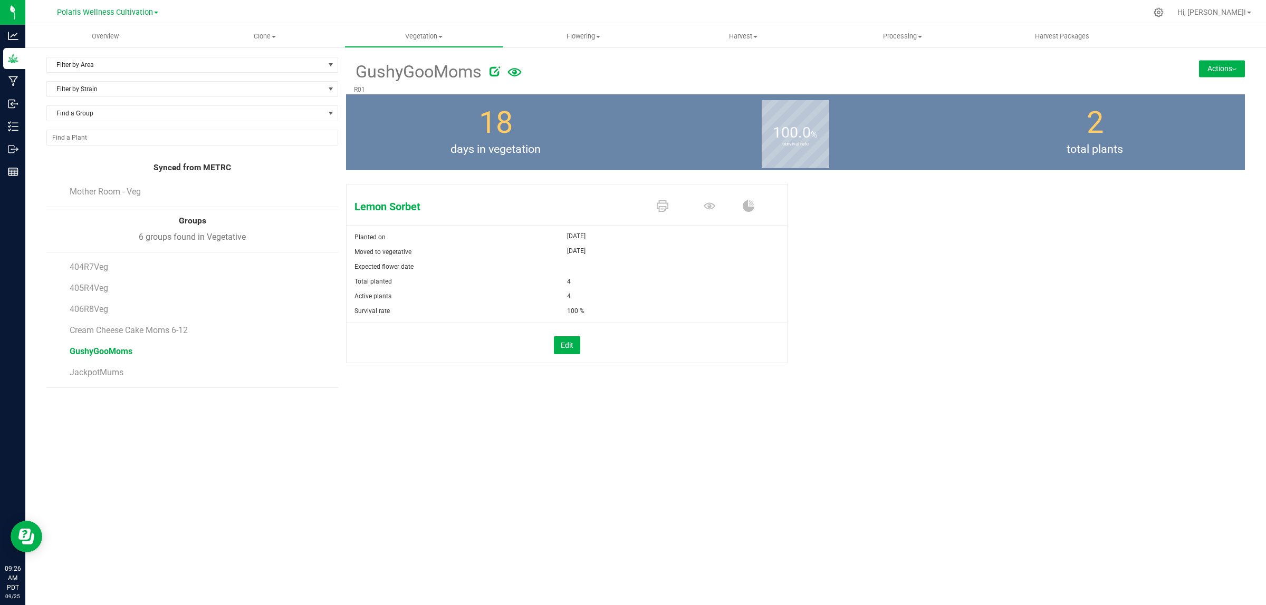
click at [1225, 64] on button "Actions" at bounding box center [1222, 68] width 46 height 17
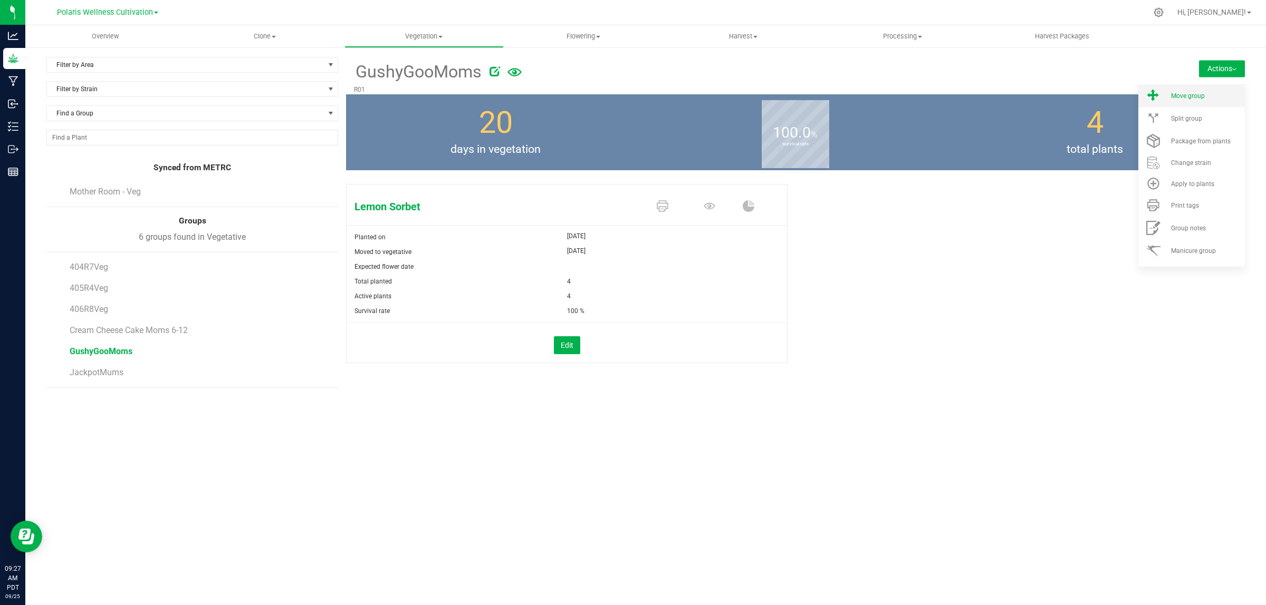
click at [1188, 97] on span "Move group" at bounding box center [1188, 95] width 34 height 7
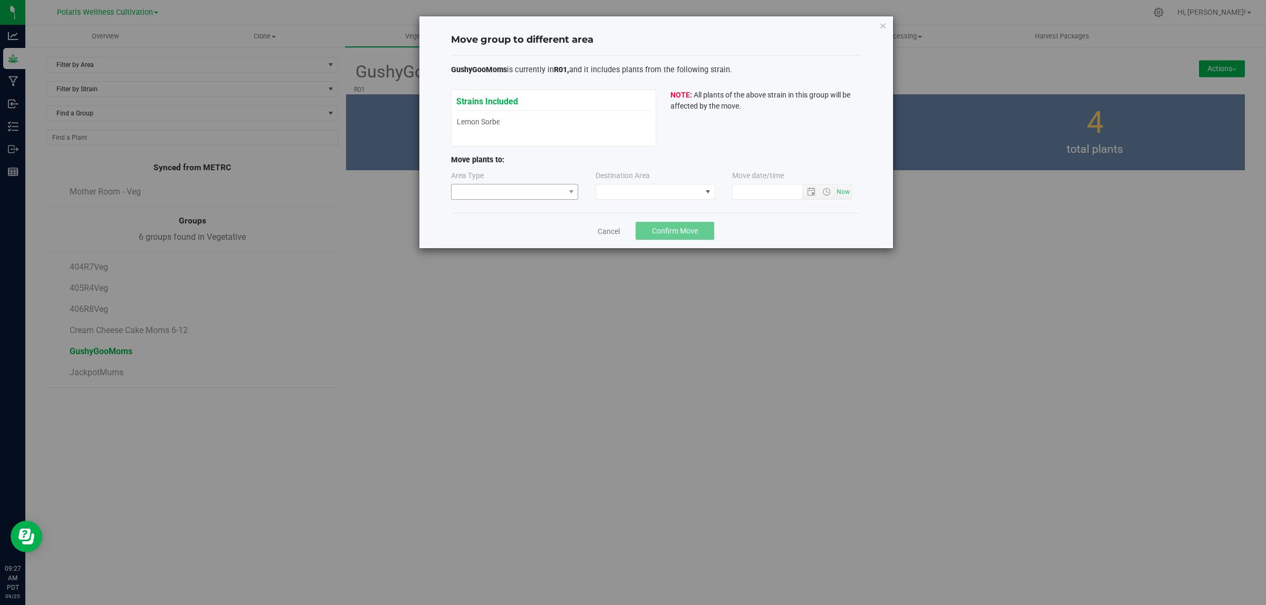
type input "[DATE] 9:27 AM"
click at [486, 188] on span at bounding box center [507, 192] width 113 height 15
click at [482, 231] on li "Mother" at bounding box center [514, 230] width 127 height 18
click at [655, 191] on span at bounding box center [648, 192] width 105 height 15
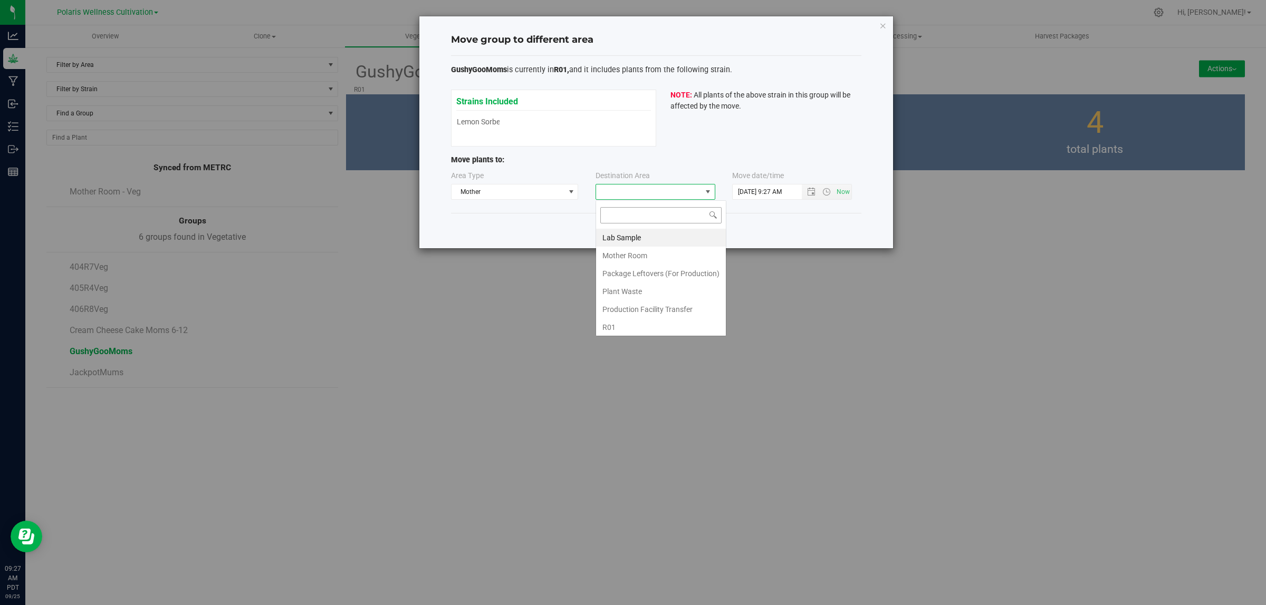
scroll to position [16, 120]
click at [645, 255] on li "Mother Room" at bounding box center [661, 256] width 130 height 18
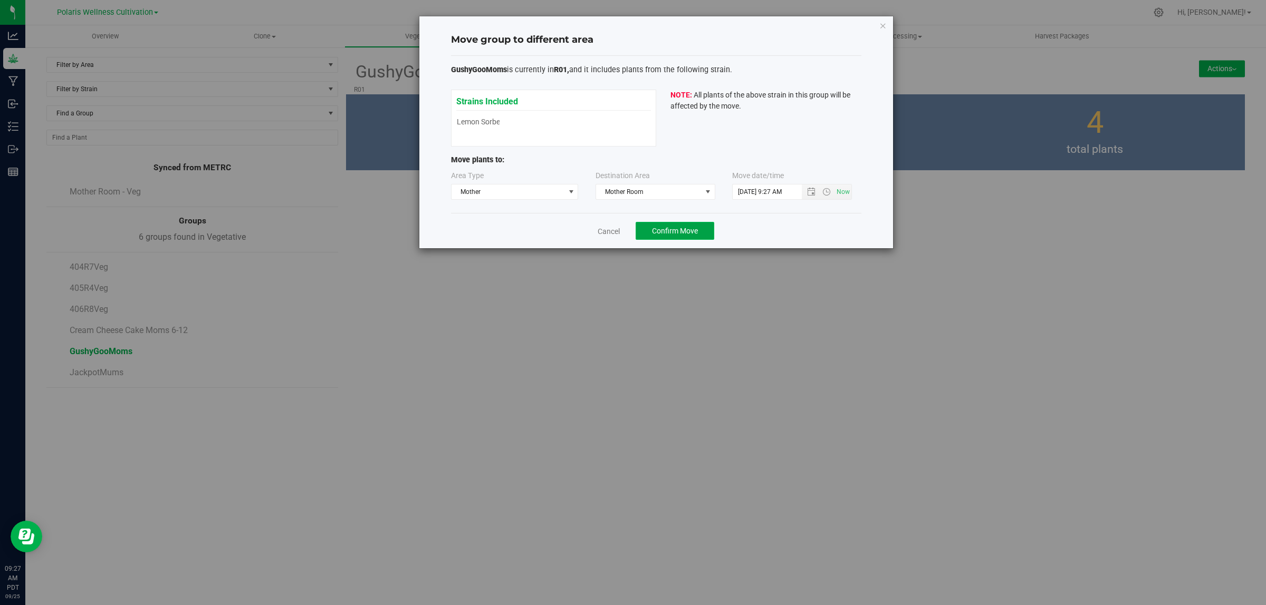
click at [681, 228] on span "Confirm Move" at bounding box center [675, 231] width 46 height 8
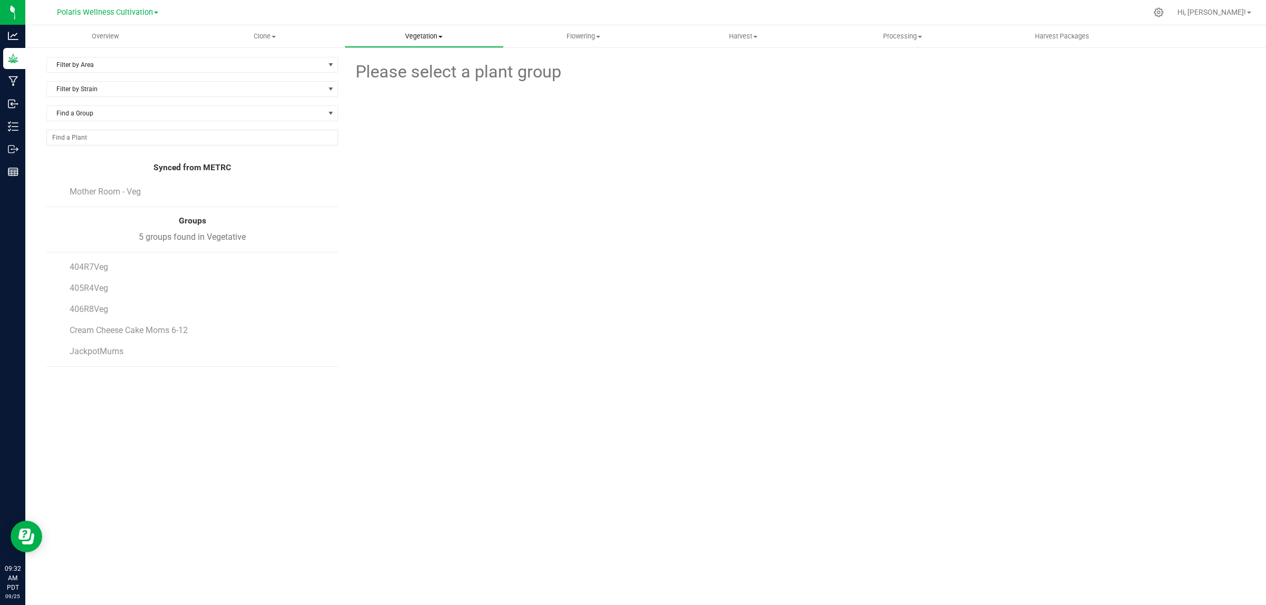
click at [438, 36] on span "Vegetation" at bounding box center [424, 36] width 158 height 9
click at [393, 75] on span "Veg plants" at bounding box center [376, 76] width 65 height 9
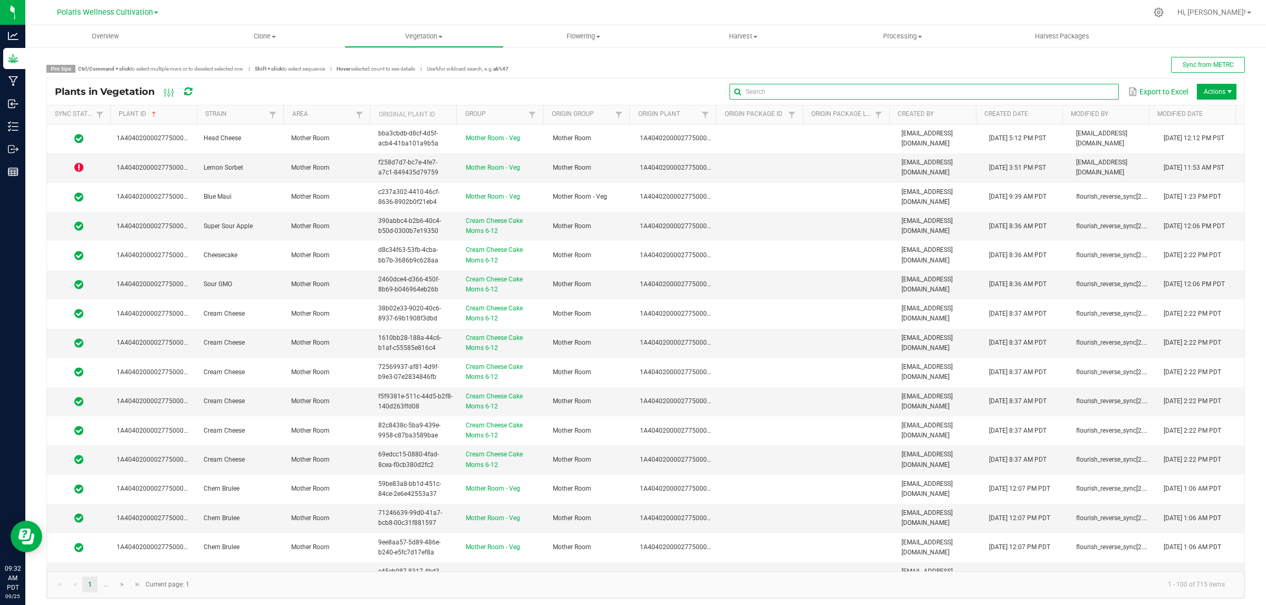
drag, startPoint x: 1086, startPoint y: 95, endPoint x: 1079, endPoint y: 88, distance: 10.4
click at [1086, 95] on input "text" at bounding box center [923, 92] width 389 height 16
type input "146010"
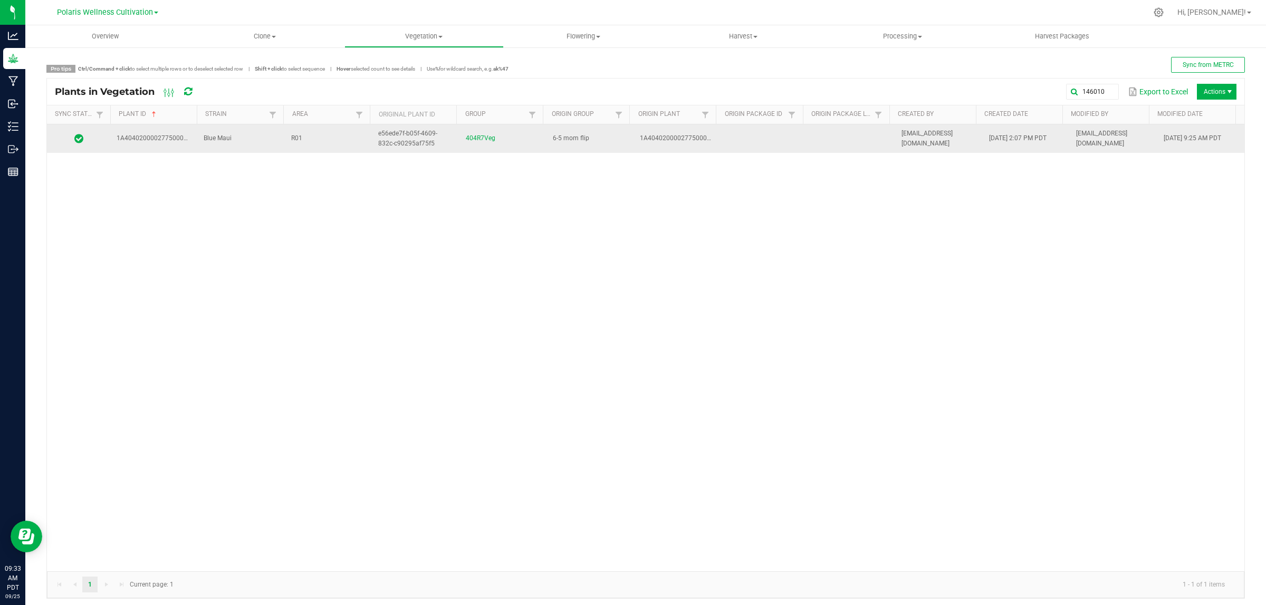
click at [291, 140] on span "R01" at bounding box center [296, 137] width 11 height 7
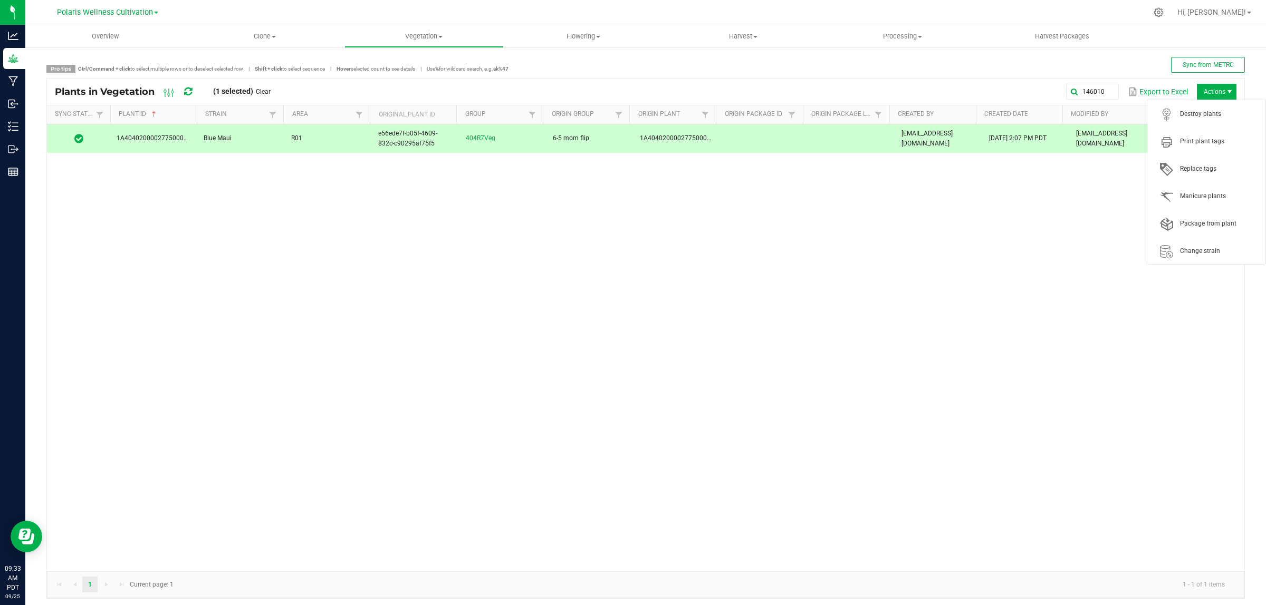
click at [1206, 95] on span "Actions" at bounding box center [1217, 92] width 40 height 16
click at [1215, 110] on span "Destroy plants" at bounding box center [1219, 114] width 79 height 9
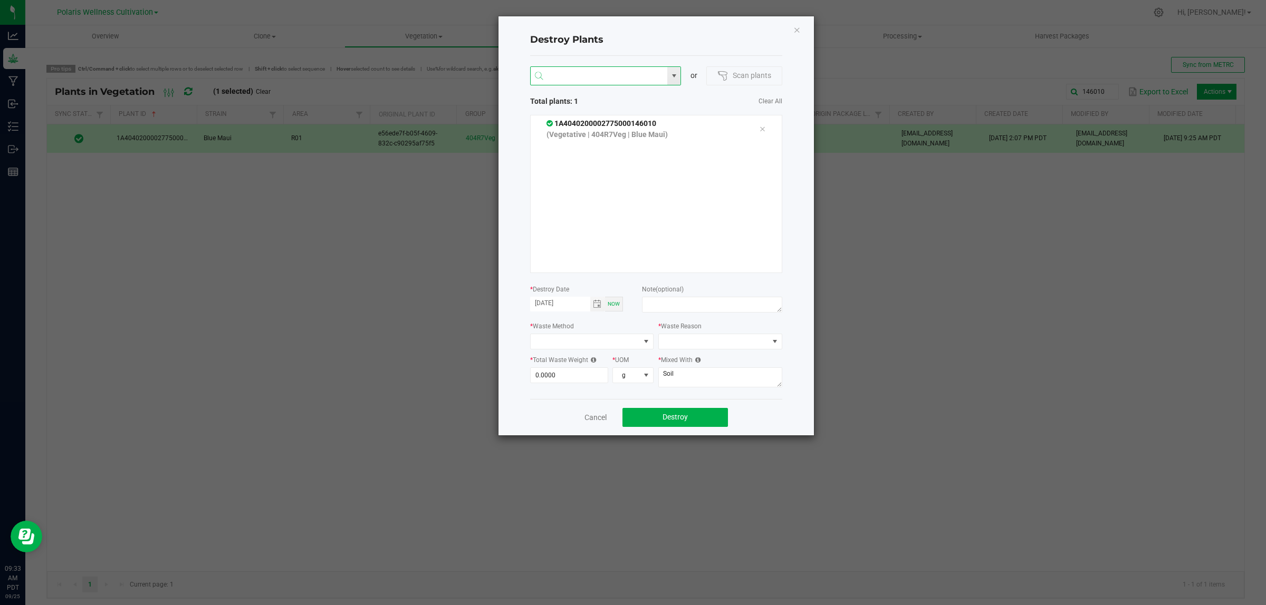
click at [593, 73] on input "NO DATA FOUND" at bounding box center [599, 76] width 137 height 19
click at [642, 132] on li "1A4040200002775000146006" at bounding box center [606, 131] width 150 height 18
type input "1A4040200002775000146006"
click at [645, 95] on li "1A4040200002775000145996" at bounding box center [606, 97] width 150 height 18
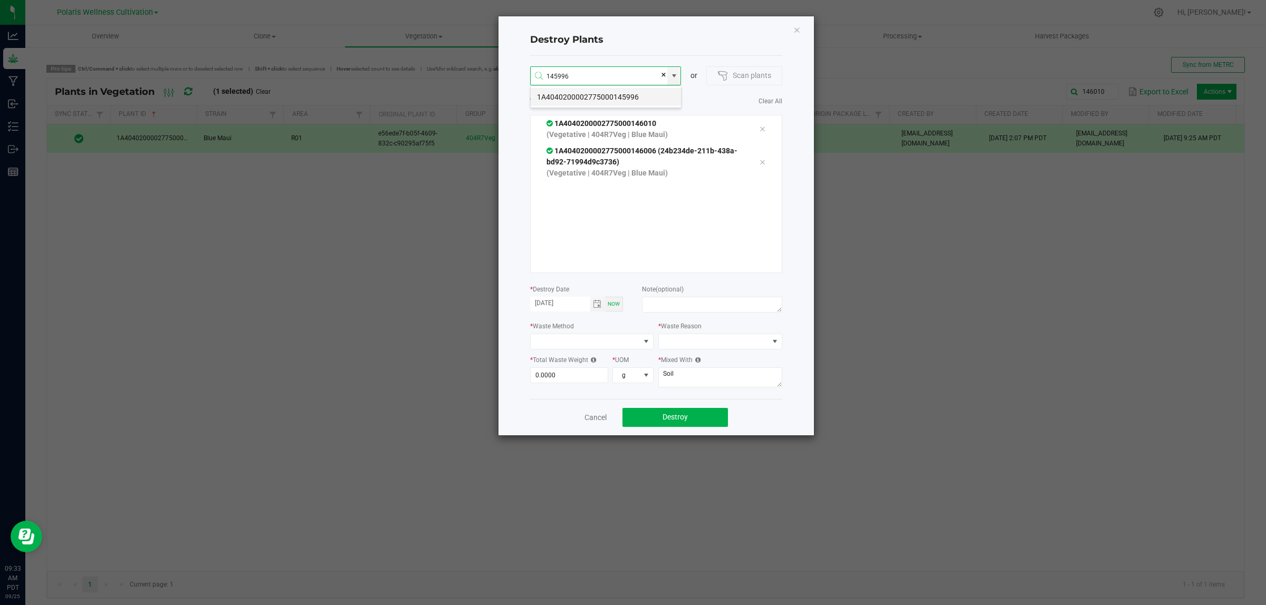
type input "1A4040200002775000145996"
click at [644, 94] on li "1A4040200002775000145980" at bounding box center [606, 97] width 150 height 18
type input "1A4040200002775000145980"
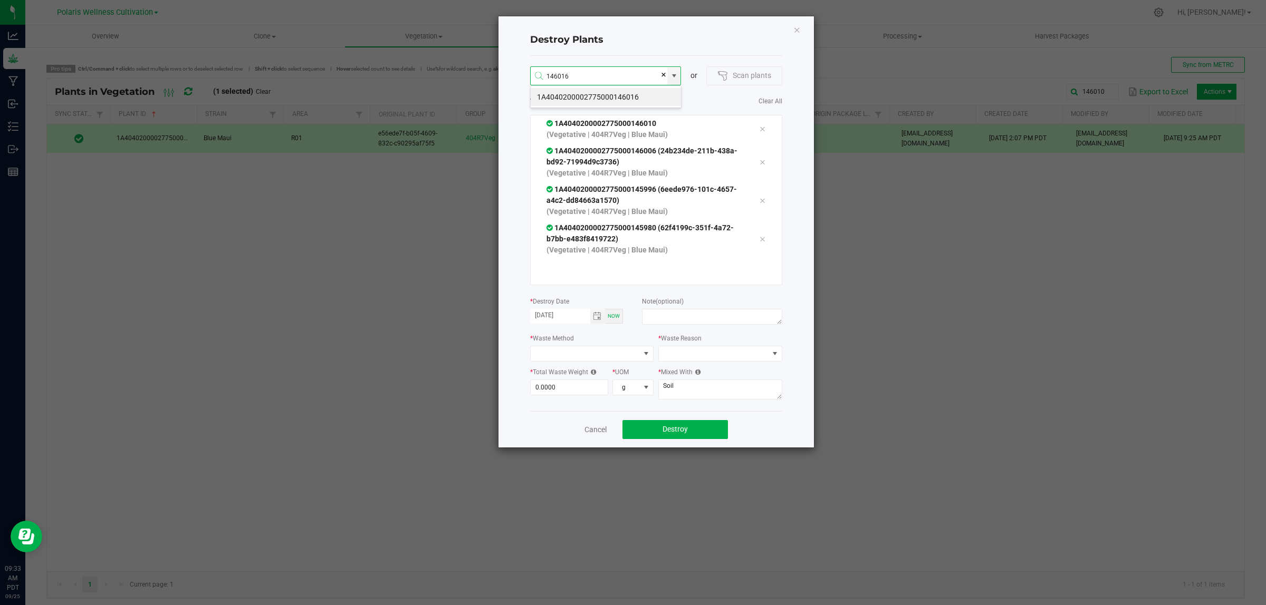
click at [644, 94] on li "1A4040200002775000146016" at bounding box center [606, 97] width 150 height 18
type input "1A4040200002775000146016"
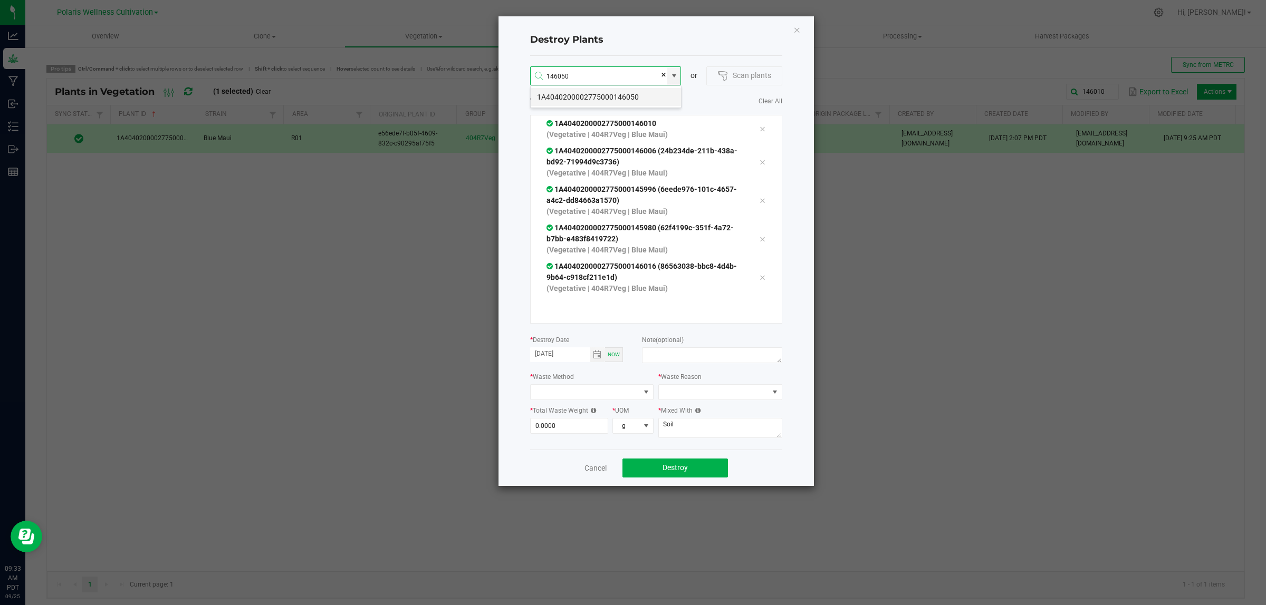
click at [641, 95] on li "1A4040200002775000146050" at bounding box center [606, 97] width 150 height 18
type input "1A4040200002775000146050"
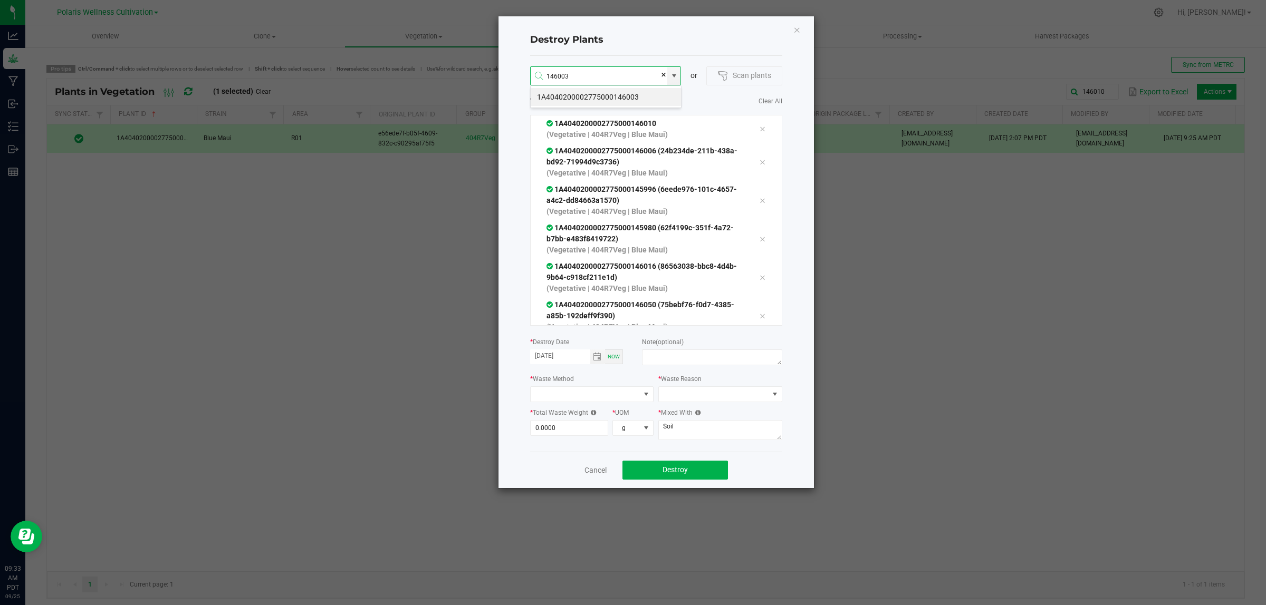
click at [641, 95] on li "1A4040200002775000146003" at bounding box center [606, 97] width 150 height 18
type input "1A4040200002775000146003"
click at [634, 95] on li "1A4040200002775000146035" at bounding box center [606, 97] width 150 height 18
type input "1A4040200002775000146035"
click at [630, 93] on li "1A4040200002775000146046" at bounding box center [606, 97] width 150 height 18
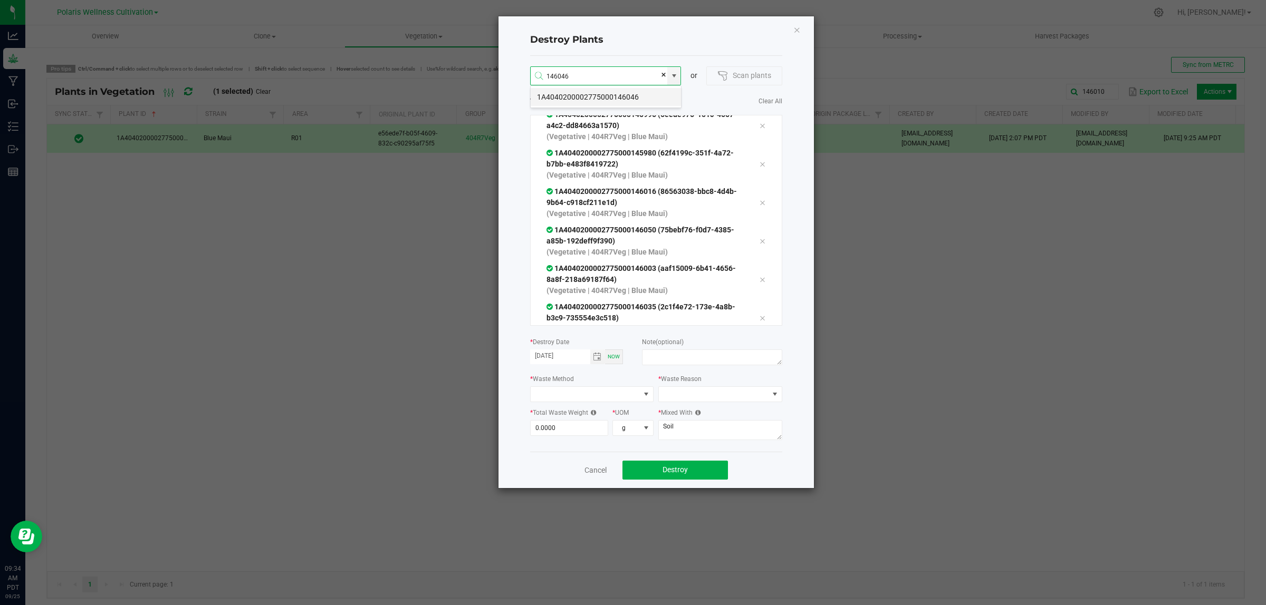
type input "1A4040200002775000146046"
click at [650, 99] on li "1A4040200002775000146020" at bounding box center [606, 97] width 150 height 18
type input "1A4040200002775000146020"
click at [556, 77] on input "146946" at bounding box center [599, 76] width 137 height 19
click at [641, 93] on li "1A4040200002775000145946" at bounding box center [606, 97] width 150 height 18
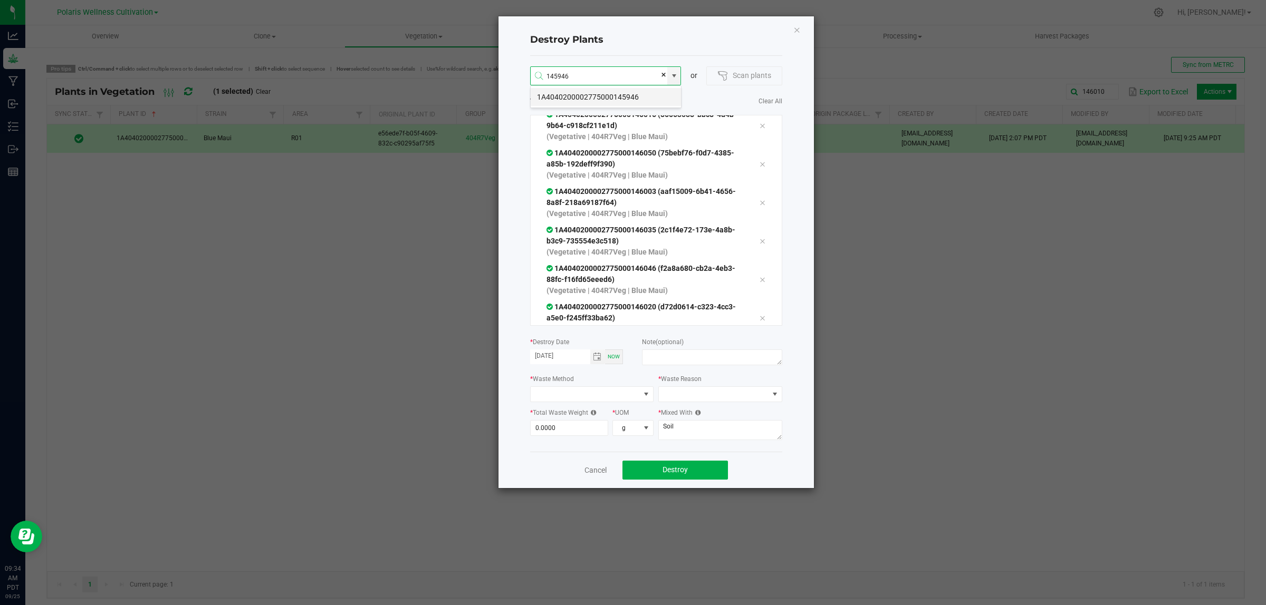
type input "1A4040200002775000145946"
click at [628, 96] on li "1A4040200002775000146022" at bounding box center [606, 97] width 150 height 18
type input "1A4040200002775000146022"
click at [632, 95] on li "1A4040200002775000146042" at bounding box center [606, 97] width 150 height 18
type input "1A4040200002775000146042"
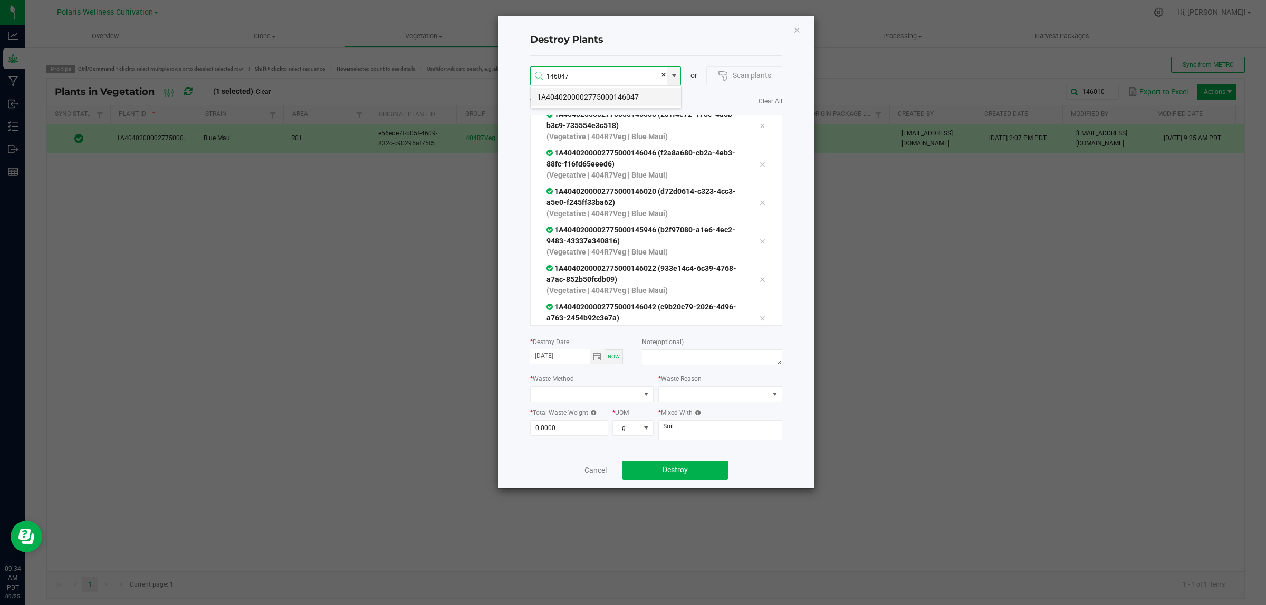
click at [647, 95] on li "1A4040200002775000146047" at bounding box center [606, 97] width 150 height 18
type input "1A4040200002775000146047"
click at [647, 95] on div "NO DATA FOUND" at bounding box center [606, 125] width 150 height 74
click at [555, 76] on input "146989" at bounding box center [599, 76] width 137 height 19
click at [626, 122] on li "1A4040200002775000145989" at bounding box center [606, 131] width 150 height 18
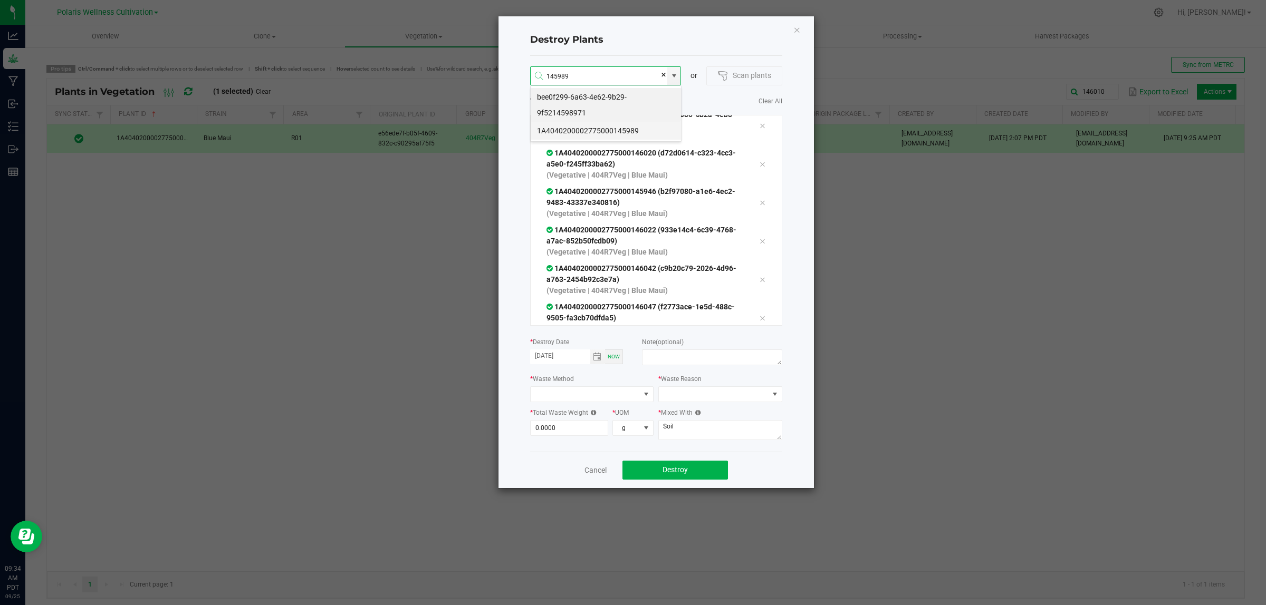
type input "1A4040200002775000145989"
click at [631, 97] on li "1A4040200002775000146012" at bounding box center [606, 97] width 150 height 18
type input "1A4040200002775000146012"
click at [648, 95] on li "1A4040200002775000146009" at bounding box center [606, 97] width 150 height 18
type input "1A4040200002775000146009"
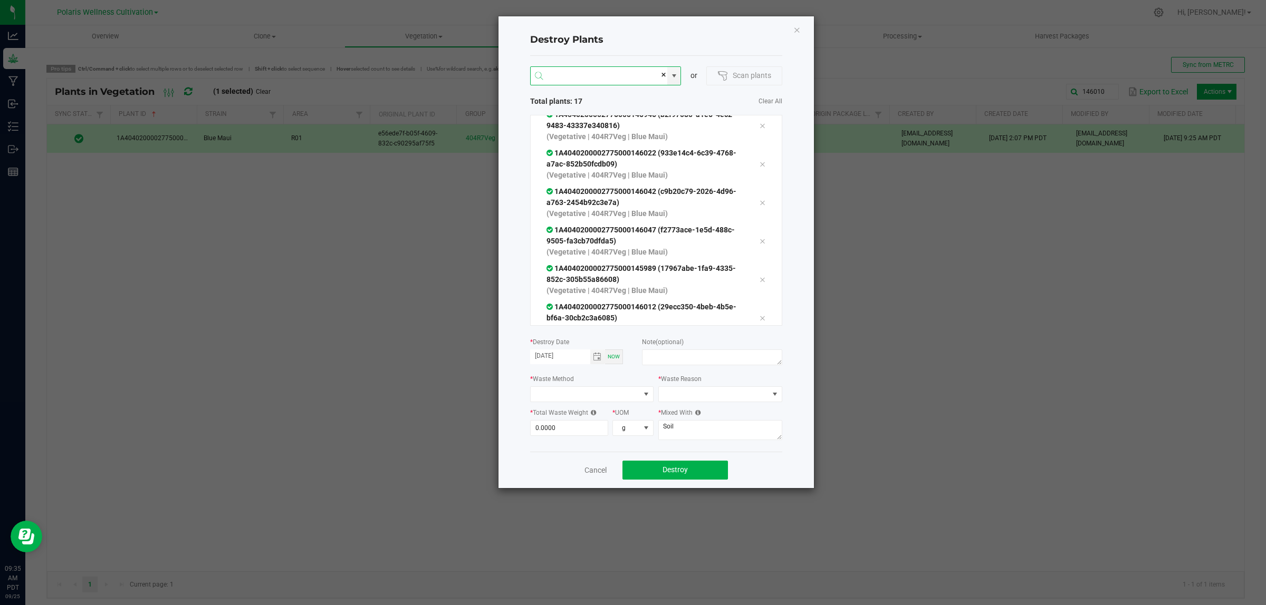
scroll to position [421, 0]
click at [718, 356] on textarea at bounding box center [712, 358] width 140 height 16
type textarea "extra not used for flower"
click at [758, 392] on span at bounding box center [714, 394] width 110 height 15
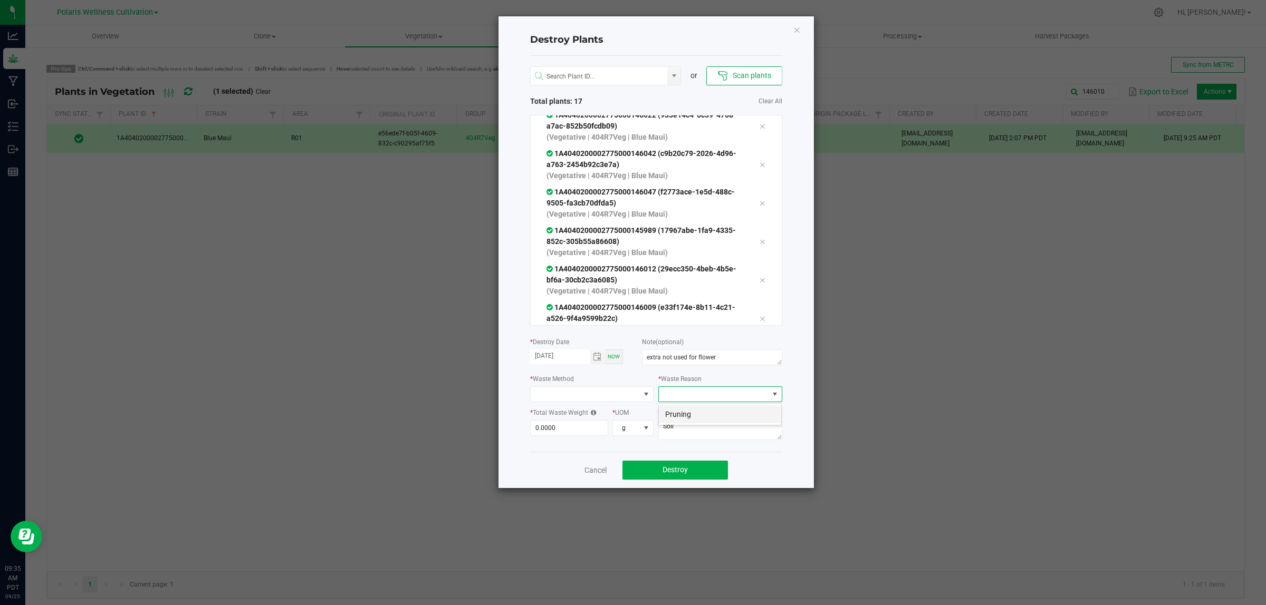
click at [697, 415] on li "Pruning" at bounding box center [720, 415] width 122 height 18
click at [550, 395] on span at bounding box center [586, 394] width 110 height 15
click at [604, 417] on li "Grinding with compostable material" at bounding box center [607, 415] width 153 height 18
click at [571, 435] on input "0" at bounding box center [570, 428] width 78 height 15
click at [636, 426] on span "g" at bounding box center [626, 428] width 27 height 15
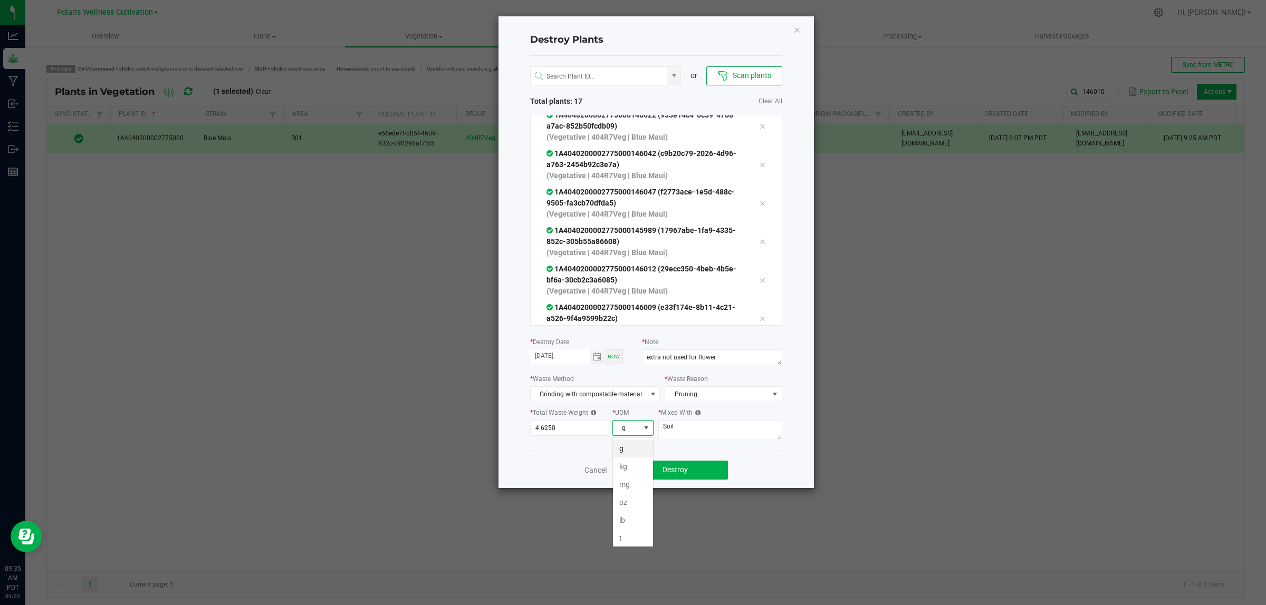
scroll to position [16, 41]
click at [620, 463] on li "kg" at bounding box center [633, 467] width 40 height 18
click at [561, 430] on input "4.625" at bounding box center [570, 428] width 78 height 15
type input "4.6250"
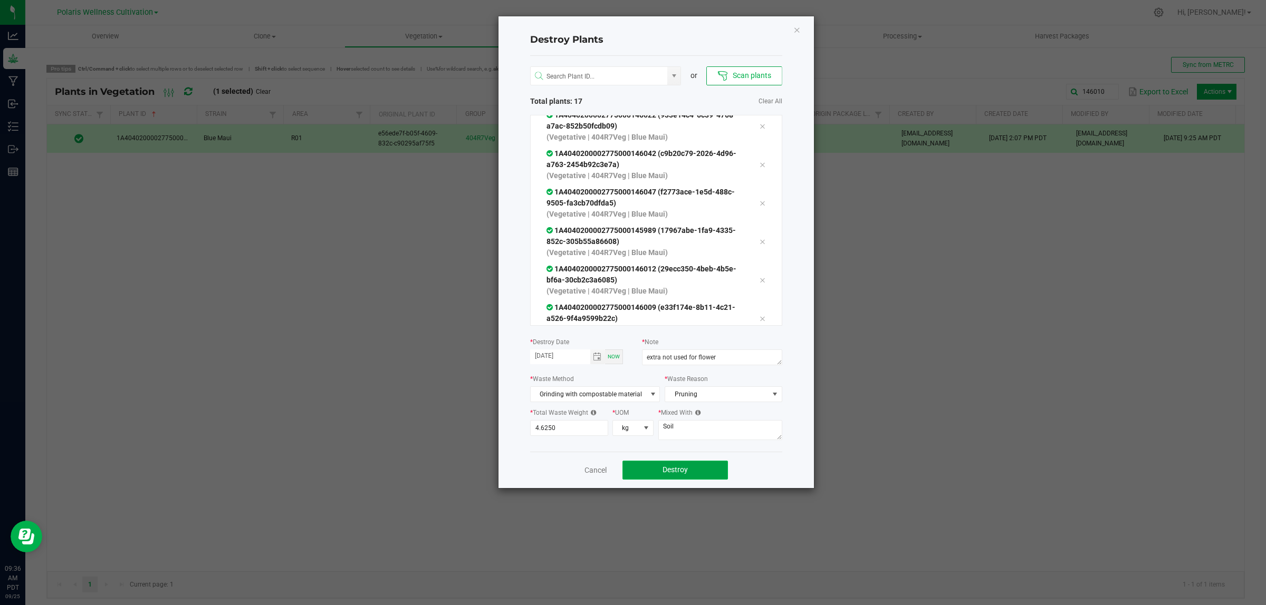
click at [675, 471] on span "Destroy" at bounding box center [674, 470] width 25 height 8
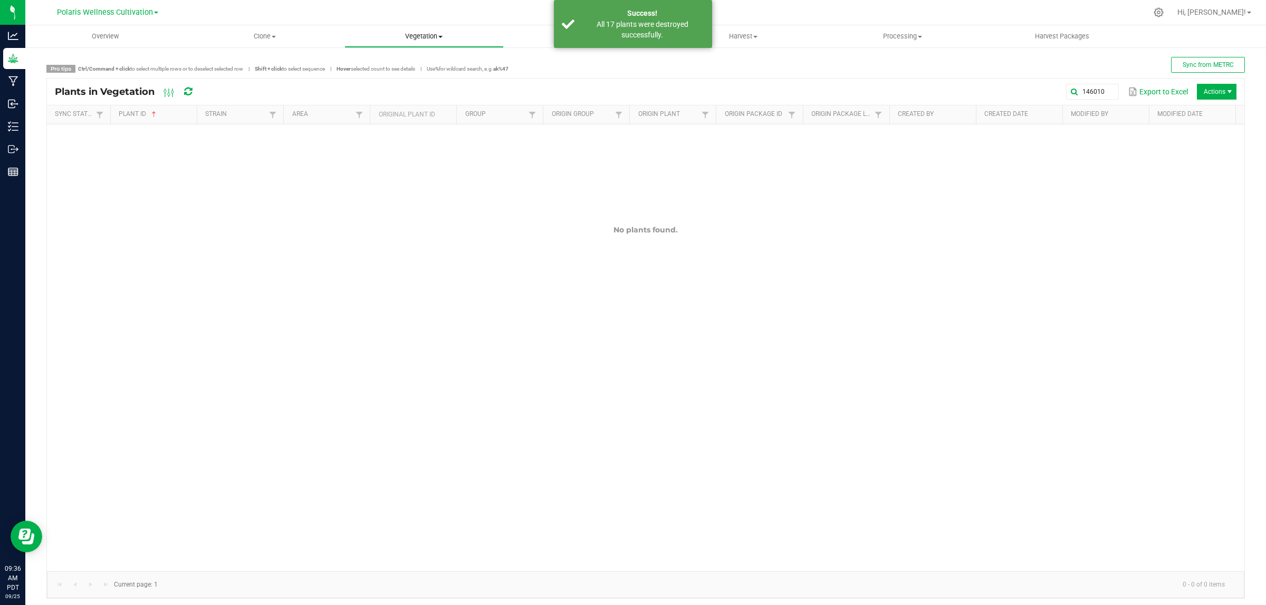
click at [436, 35] on span "Vegetation" at bounding box center [424, 36] width 158 height 9
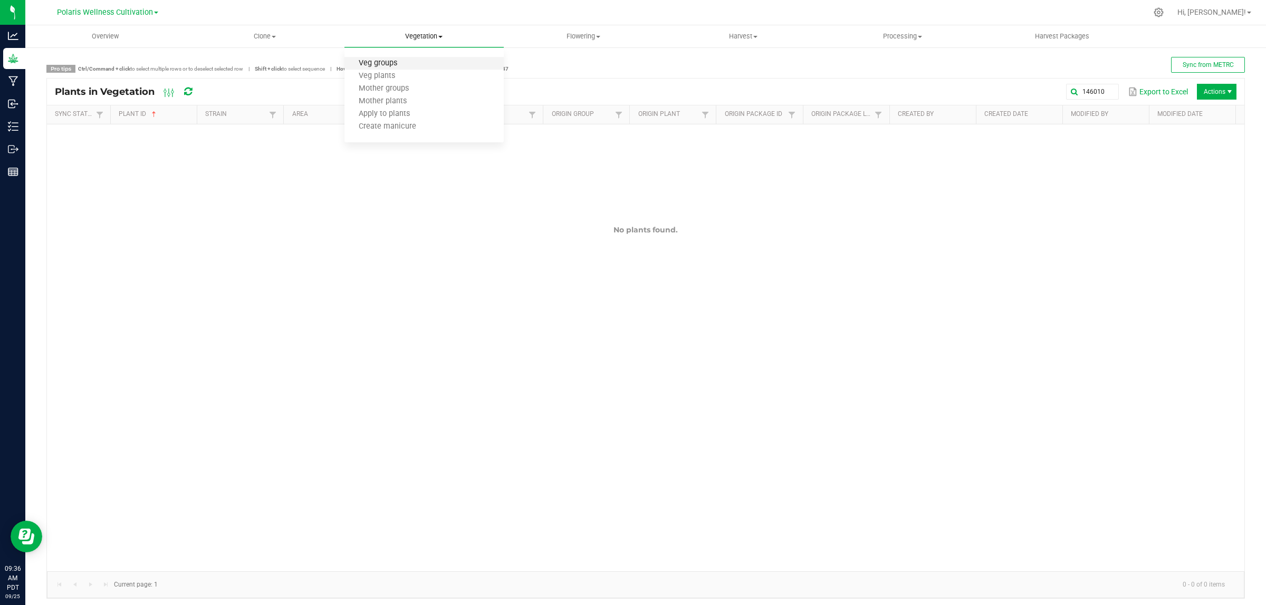
click at [391, 65] on span "Veg groups" at bounding box center [377, 63] width 67 height 9
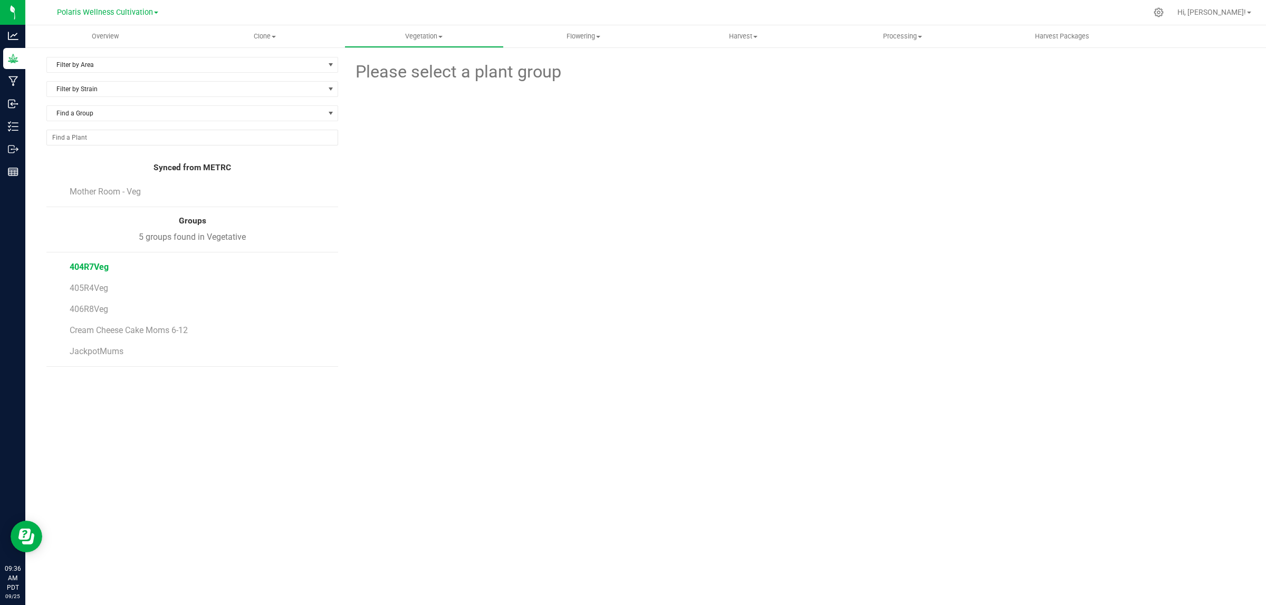
click at [78, 264] on span "404R7Veg" at bounding box center [89, 267] width 39 height 10
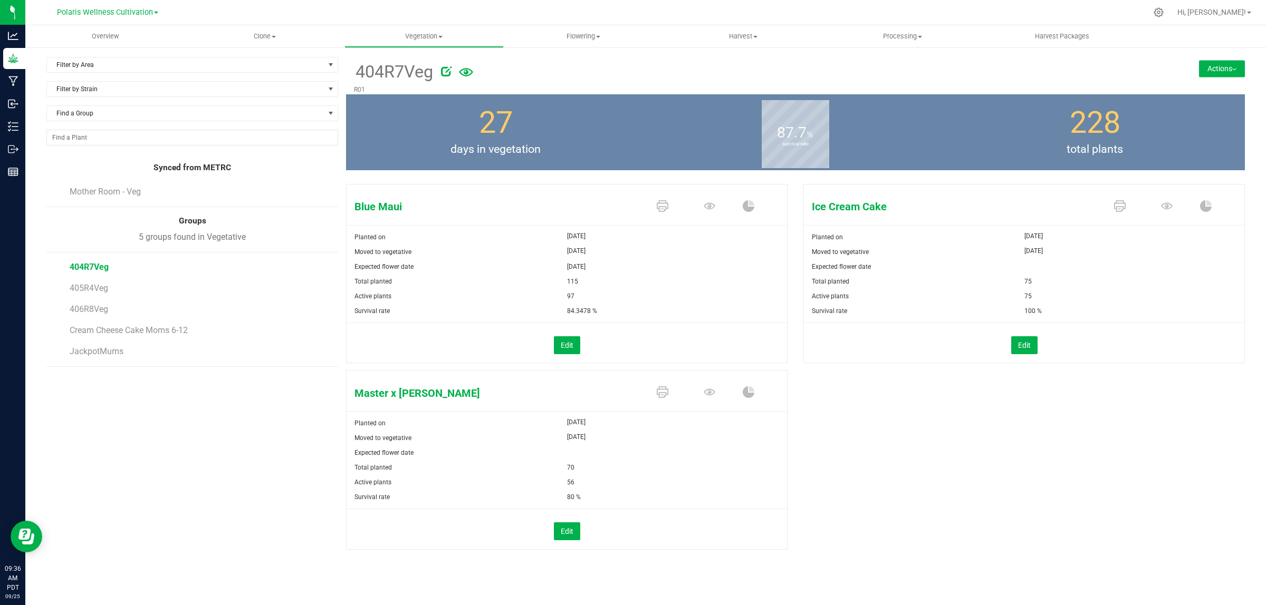
click at [1224, 68] on button "Actions" at bounding box center [1222, 68] width 46 height 17
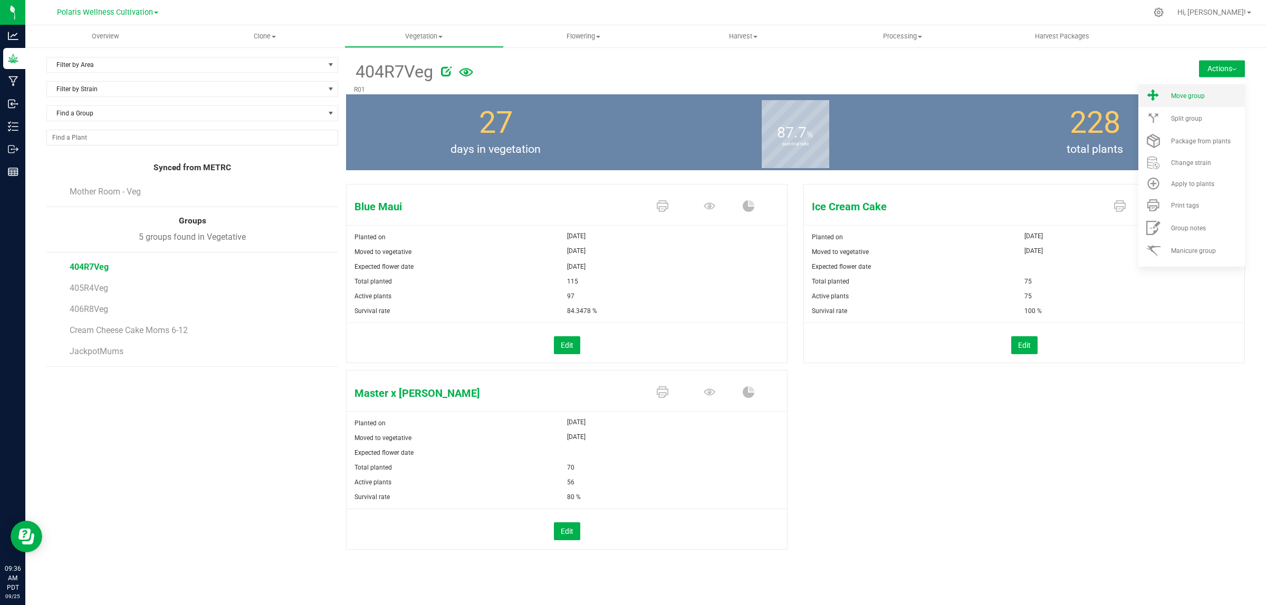
click at [1204, 96] on div "Move group" at bounding box center [1207, 95] width 72 height 7
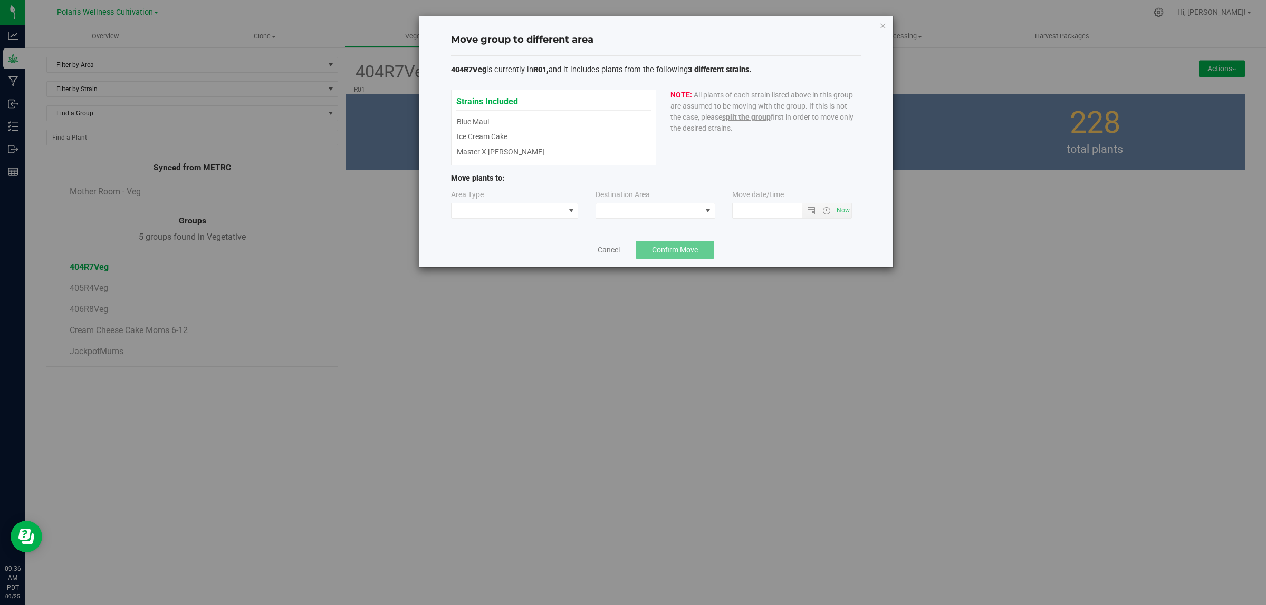
type input "[DATE] 9:36 AM"
click at [536, 211] on span at bounding box center [507, 211] width 113 height 15
click at [492, 264] on li "Flowering" at bounding box center [514, 267] width 127 height 18
click at [645, 207] on span at bounding box center [648, 211] width 105 height 15
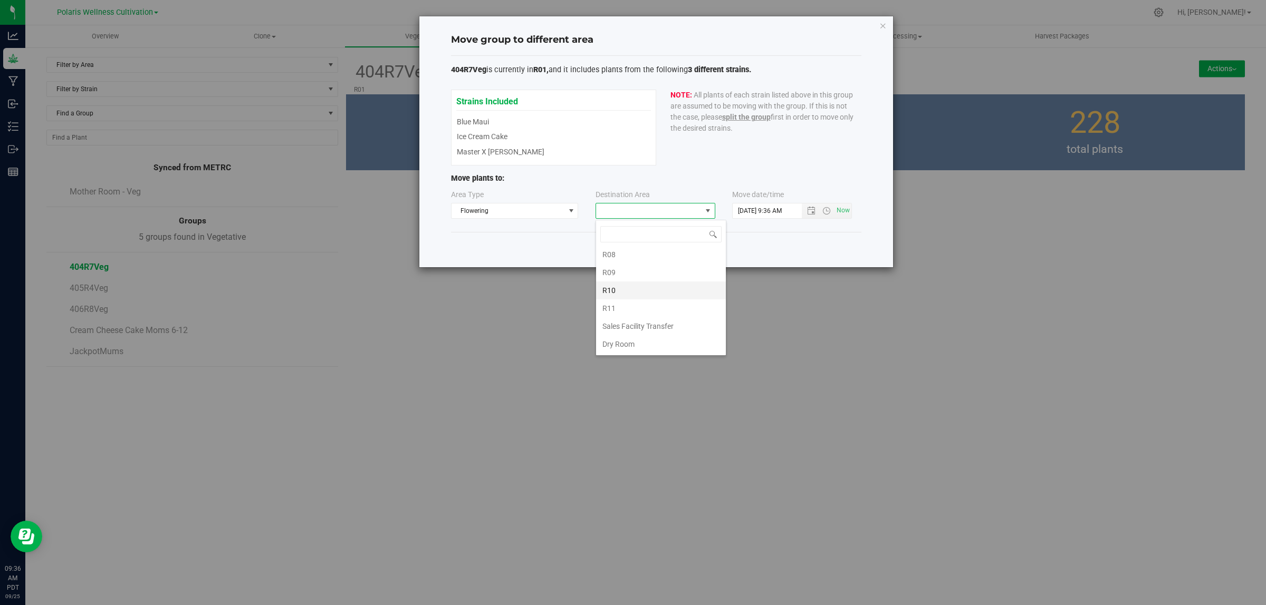
scroll to position [156, 0]
click at [623, 302] on li "R07" at bounding box center [661, 299] width 130 height 18
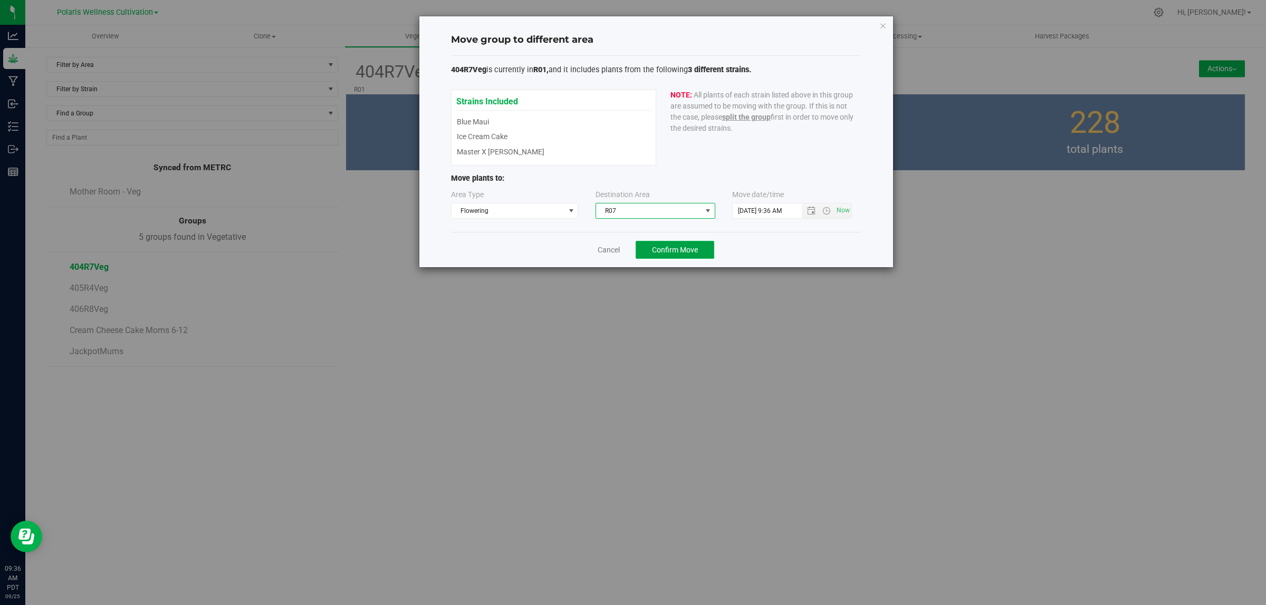
click at [669, 249] on span "Confirm Move" at bounding box center [675, 250] width 46 height 8
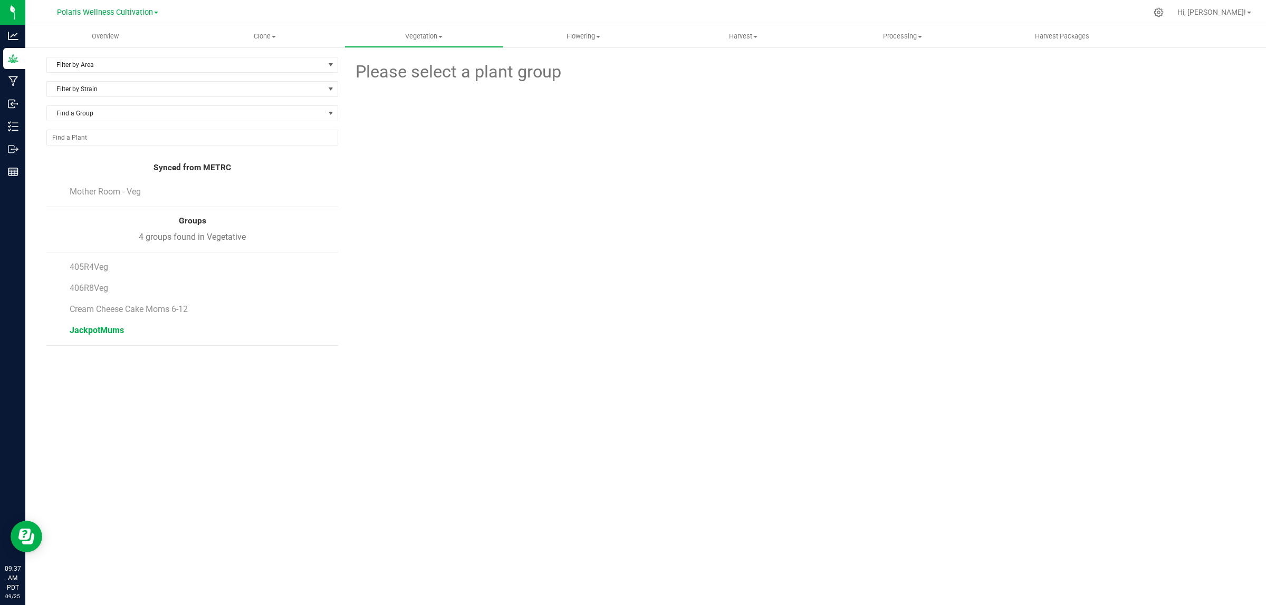
click at [103, 333] on span "JackpotMums" at bounding box center [97, 330] width 54 height 10
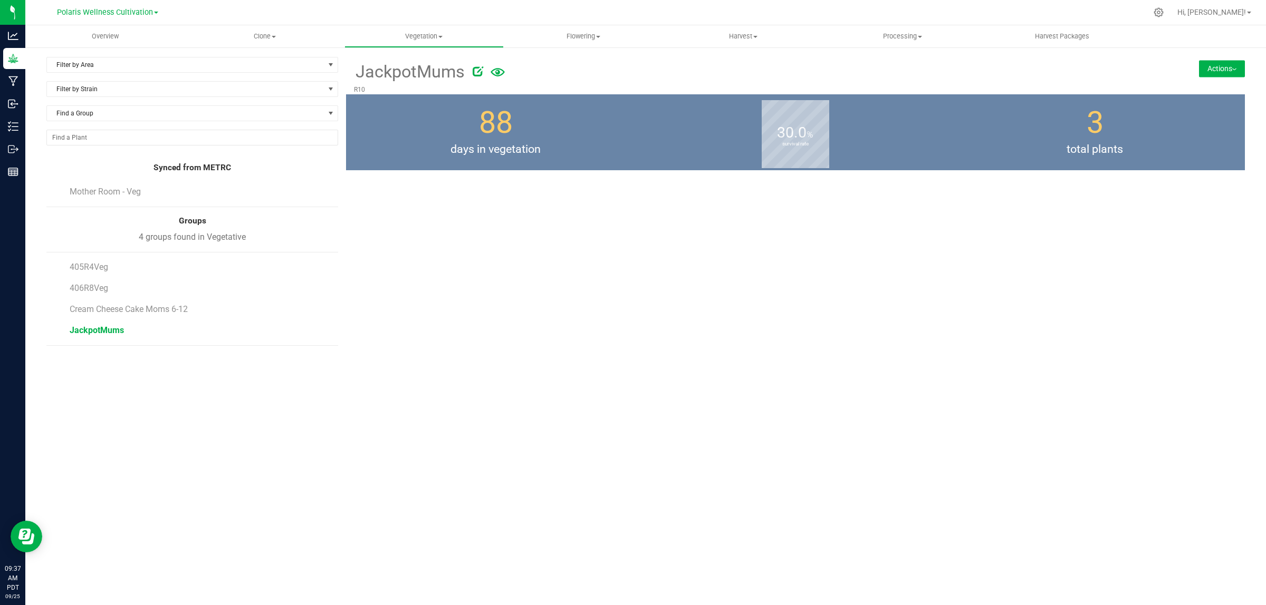
click at [1090, 175] on div at bounding box center [795, 174] width 915 height 9
click at [422, 79] on span "JackpotMums" at bounding box center [409, 72] width 111 height 26
click at [1230, 65] on button "Actions" at bounding box center [1222, 68] width 46 height 17
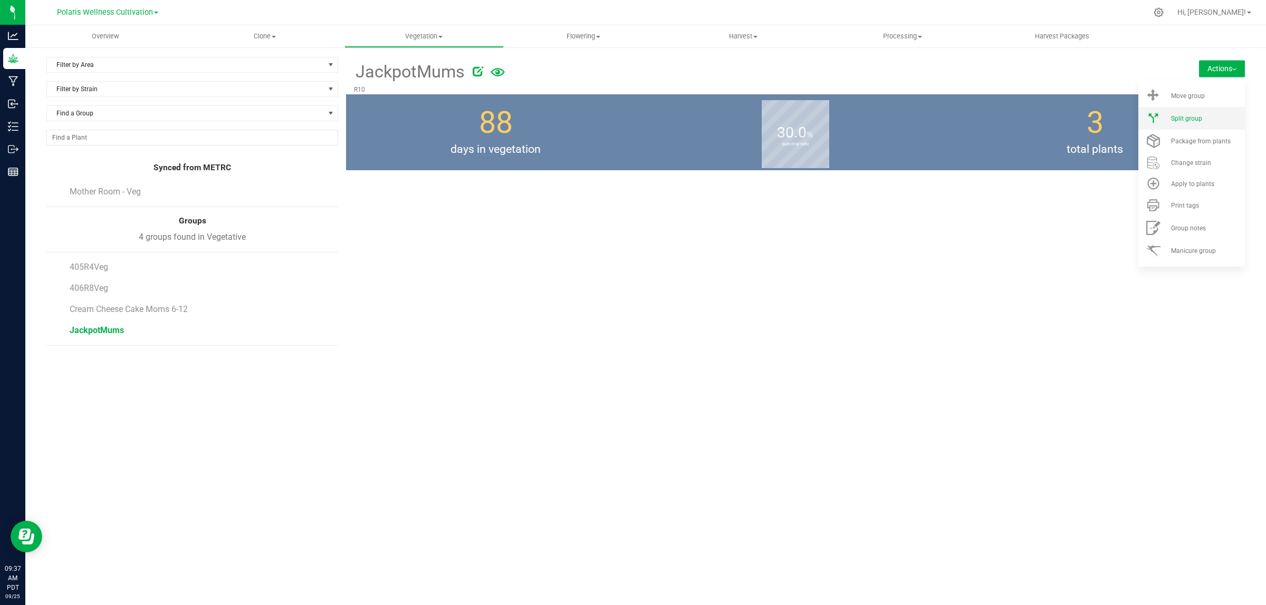
click at [1196, 119] on span "Split group" at bounding box center [1186, 118] width 31 height 7
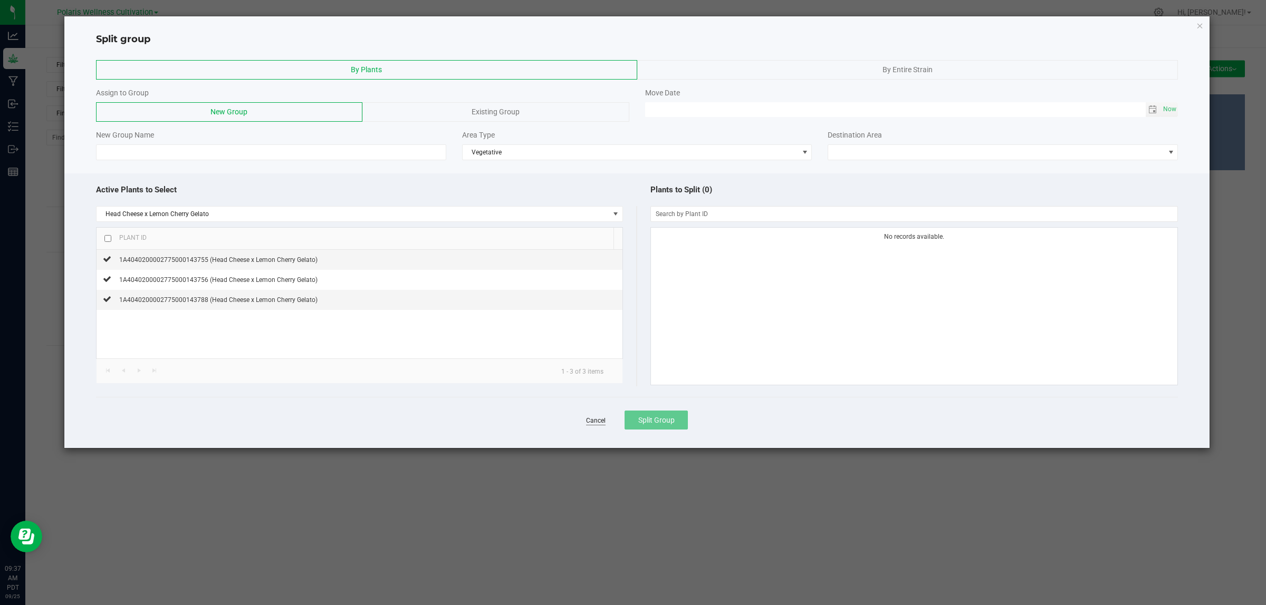
click at [600, 421] on link "Cancel" at bounding box center [596, 421] width 20 height 9
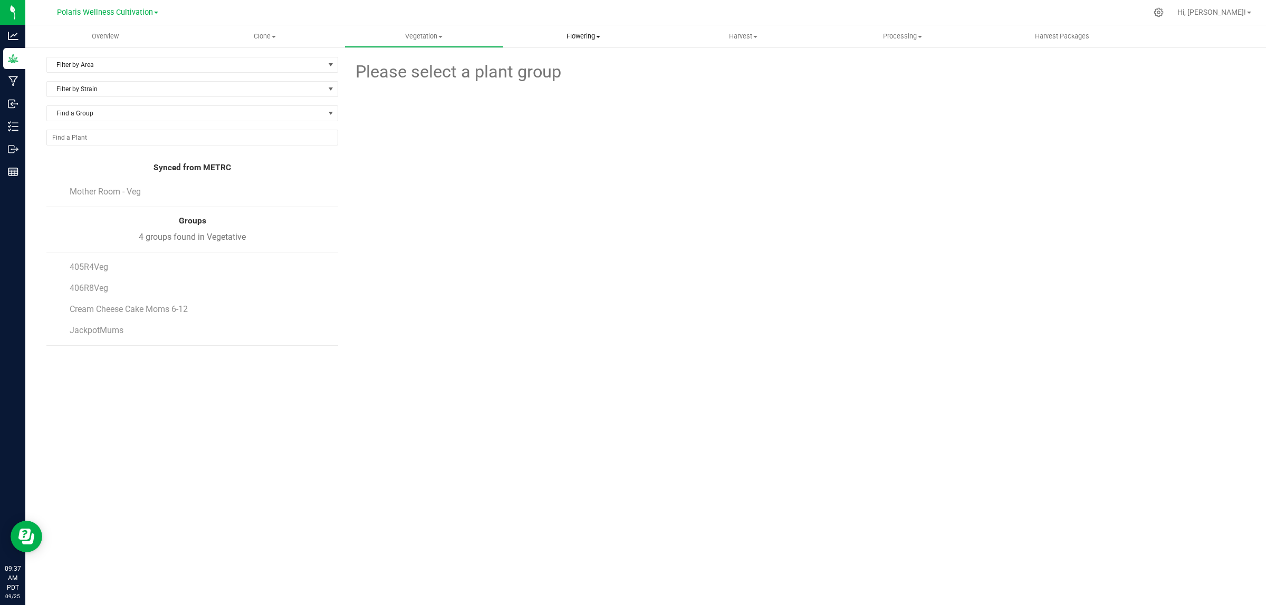
click at [585, 32] on span "Flowering" at bounding box center [583, 36] width 158 height 9
click at [550, 74] on span "Flowering groups" at bounding box center [548, 76] width 88 height 9
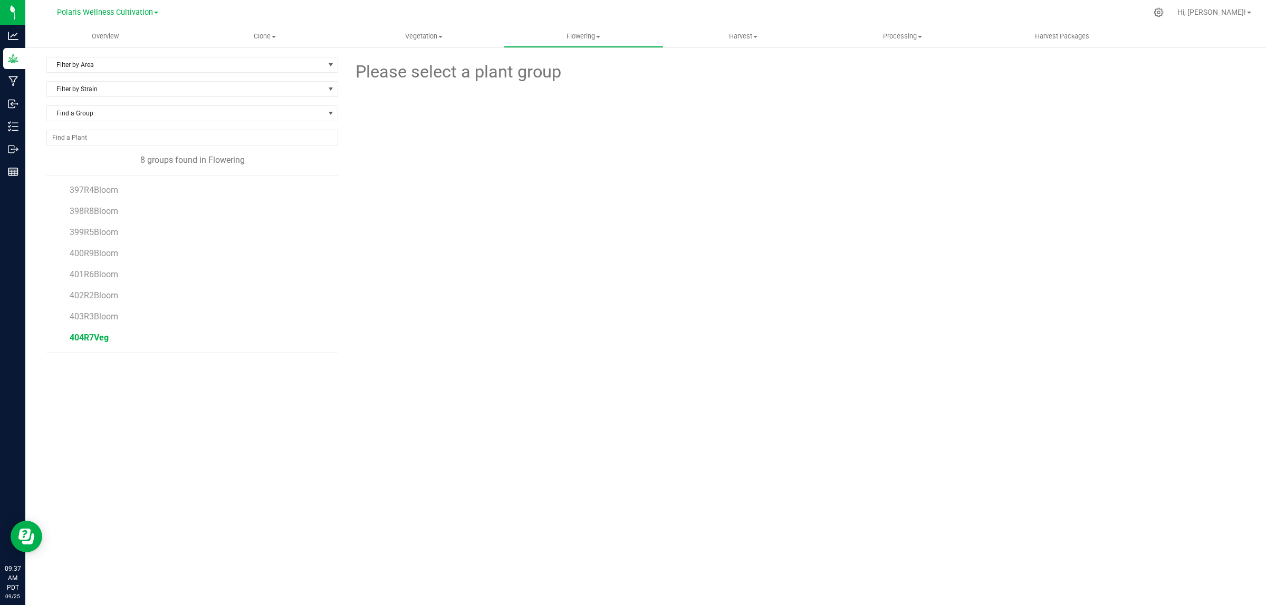
click at [96, 338] on span "404R7Veg" at bounding box center [89, 338] width 39 height 10
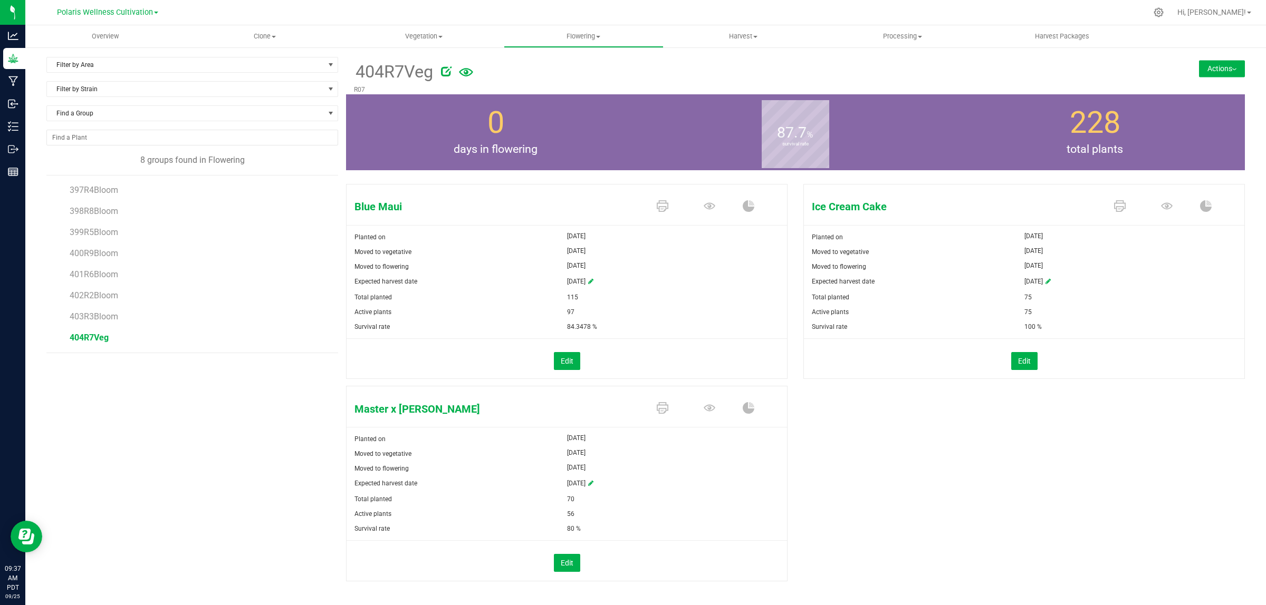
click at [444, 72] on icon at bounding box center [446, 71] width 11 height 11
click at [433, 72] on input "404R7Veg" at bounding box center [668, 72] width 628 height 16
type input "404R7Bloom"
click at [1009, 71] on icon "Cancel button" at bounding box center [1013, 71] width 8 height 6
